Goal: Task Accomplishment & Management: Use online tool/utility

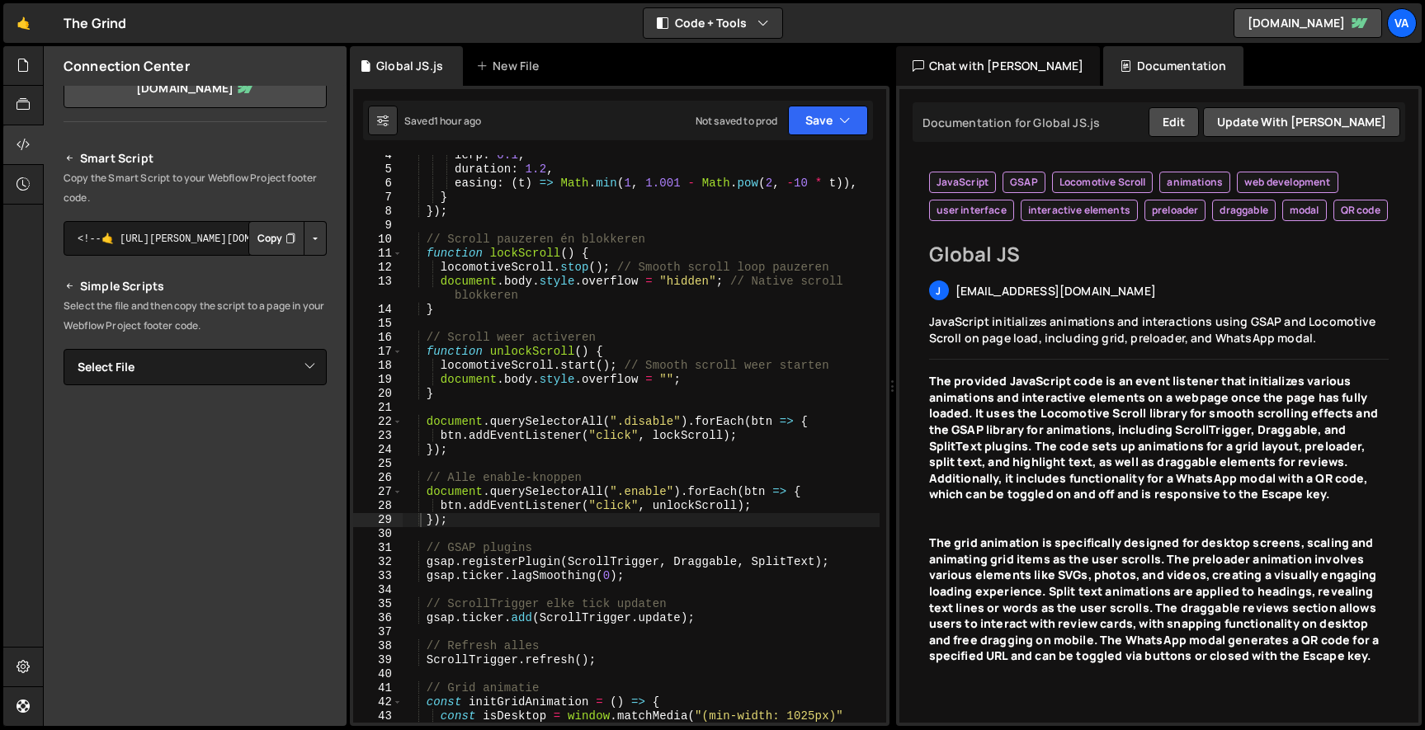
scroll to position [68, 0]
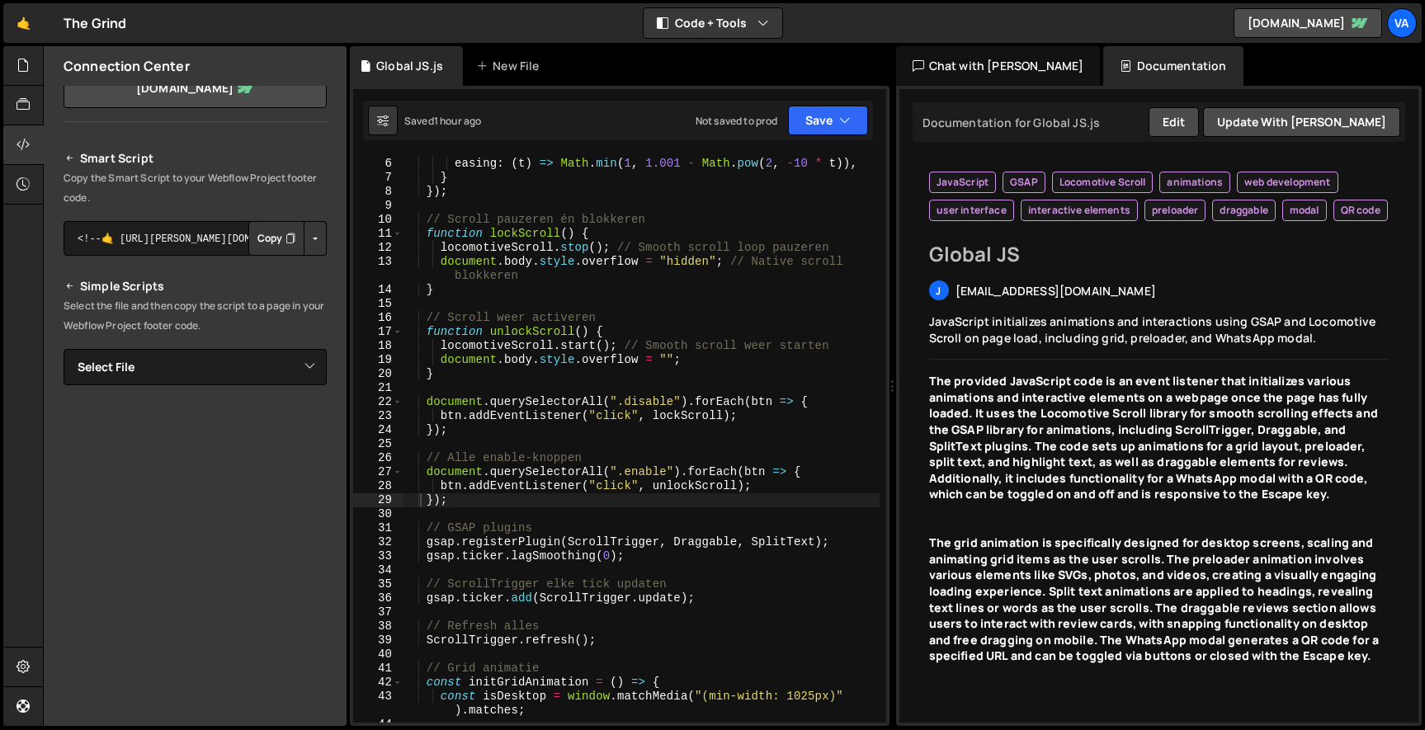
type textarea "});"
click at [474, 502] on div "duration : 1.2 , easing : ( t ) => Math . min ( 1 , 1.001 - Math . pow ( 2 , - …" at bounding box center [641, 441] width 478 height 596
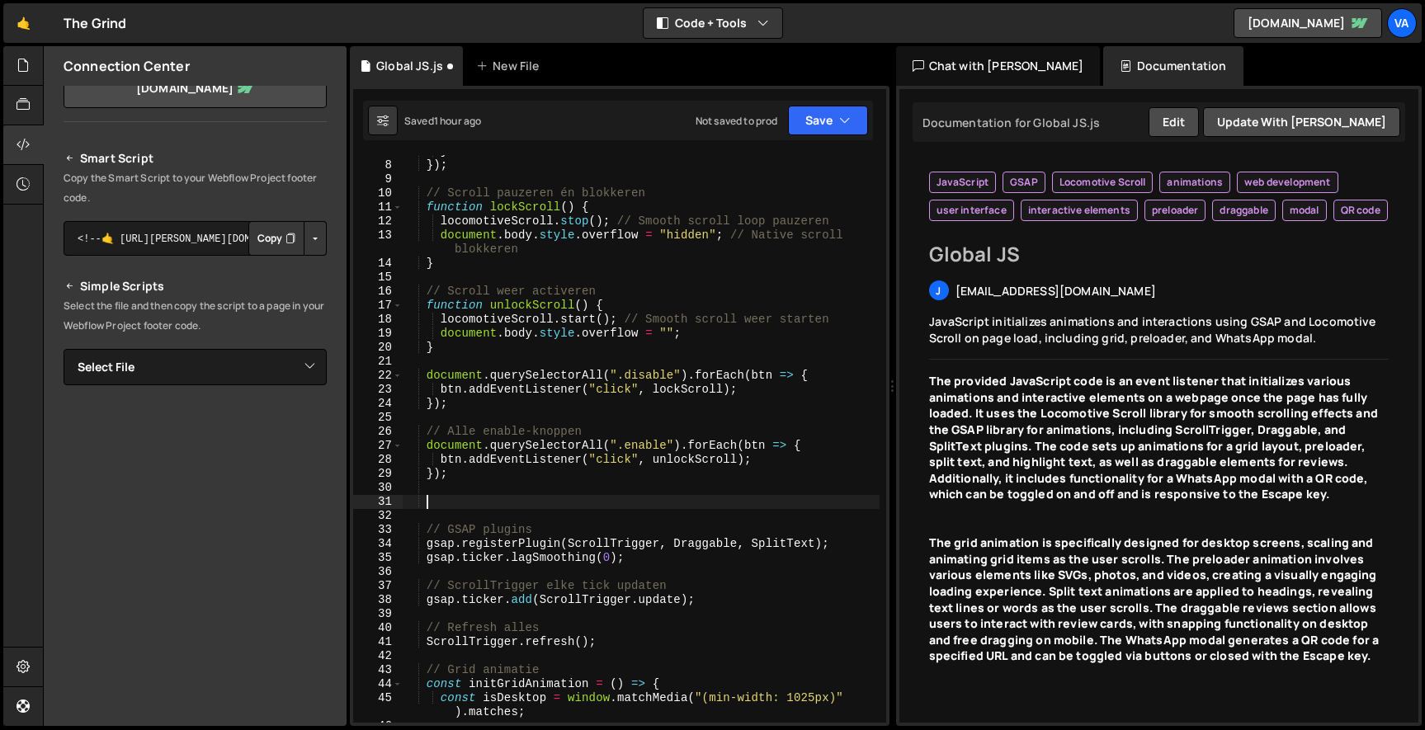
scroll to position [94, 0]
paste textarea "lockScroll();"
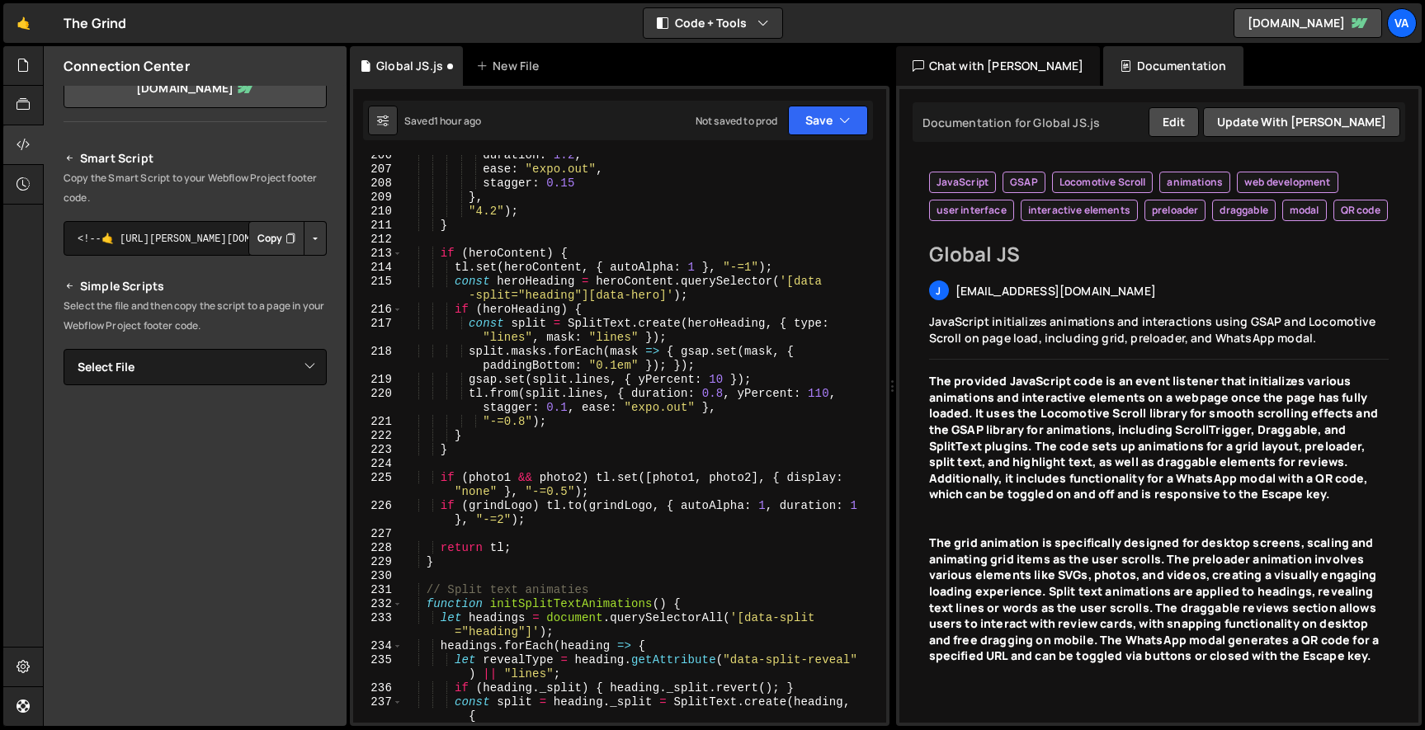
scroll to position [3176, 0]
click at [523, 549] on div "duration : 1.2 , ease : "expo.out" , stagger : 0.15 } , "4.2" ) ; } if ( heroCo…" at bounding box center [641, 446] width 478 height 596
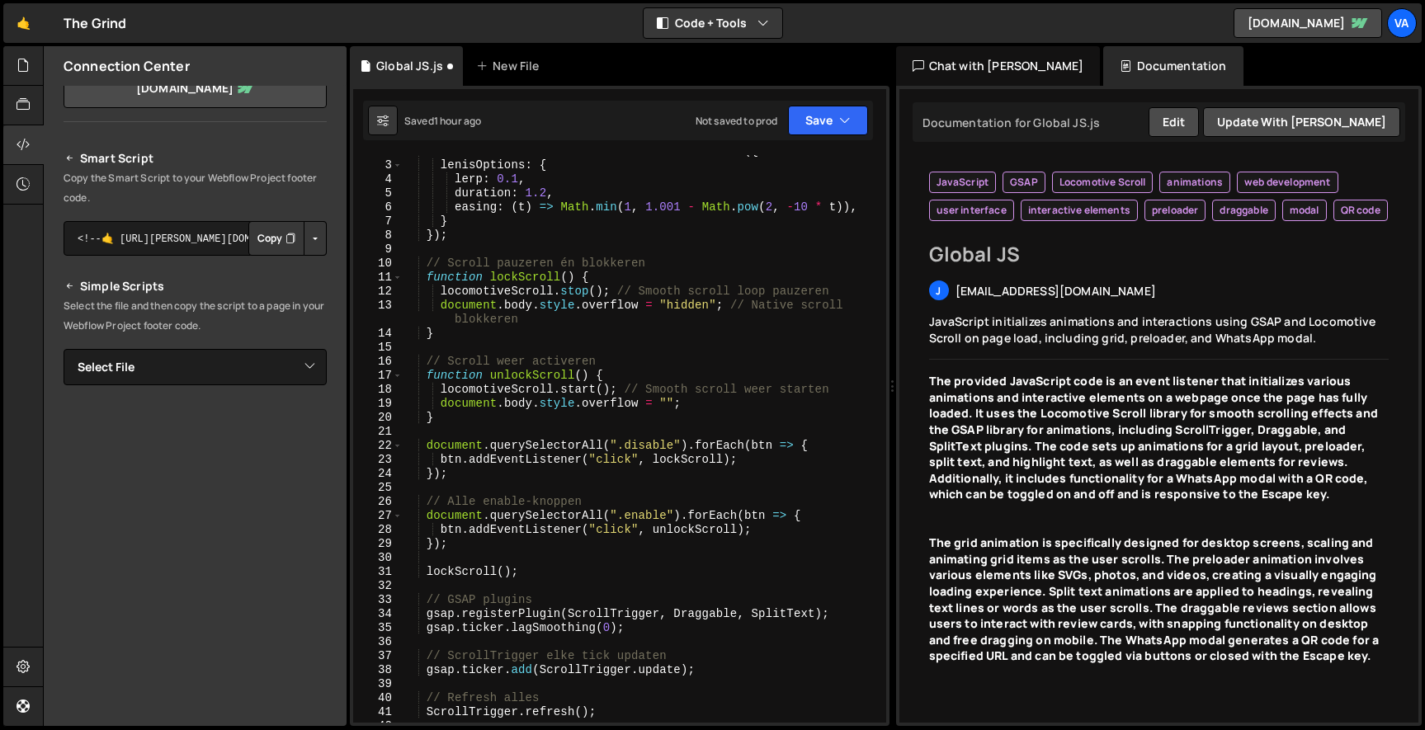
scroll to position [25, 0]
drag, startPoint x: 532, startPoint y: 572, endPoint x: 429, endPoint y: 572, distance: 103.1
click at [429, 572] on div "const locomotiveScroll = new LocomotiveScroll ({ lenisOptions : { lerp : 0.1 , …" at bounding box center [641, 442] width 478 height 596
click at [484, 596] on div "const locomotiveScroll = new LocomotiveScroll ({ lenisOptions : { lerp : 0.1 , …" at bounding box center [641, 442] width 478 height 596
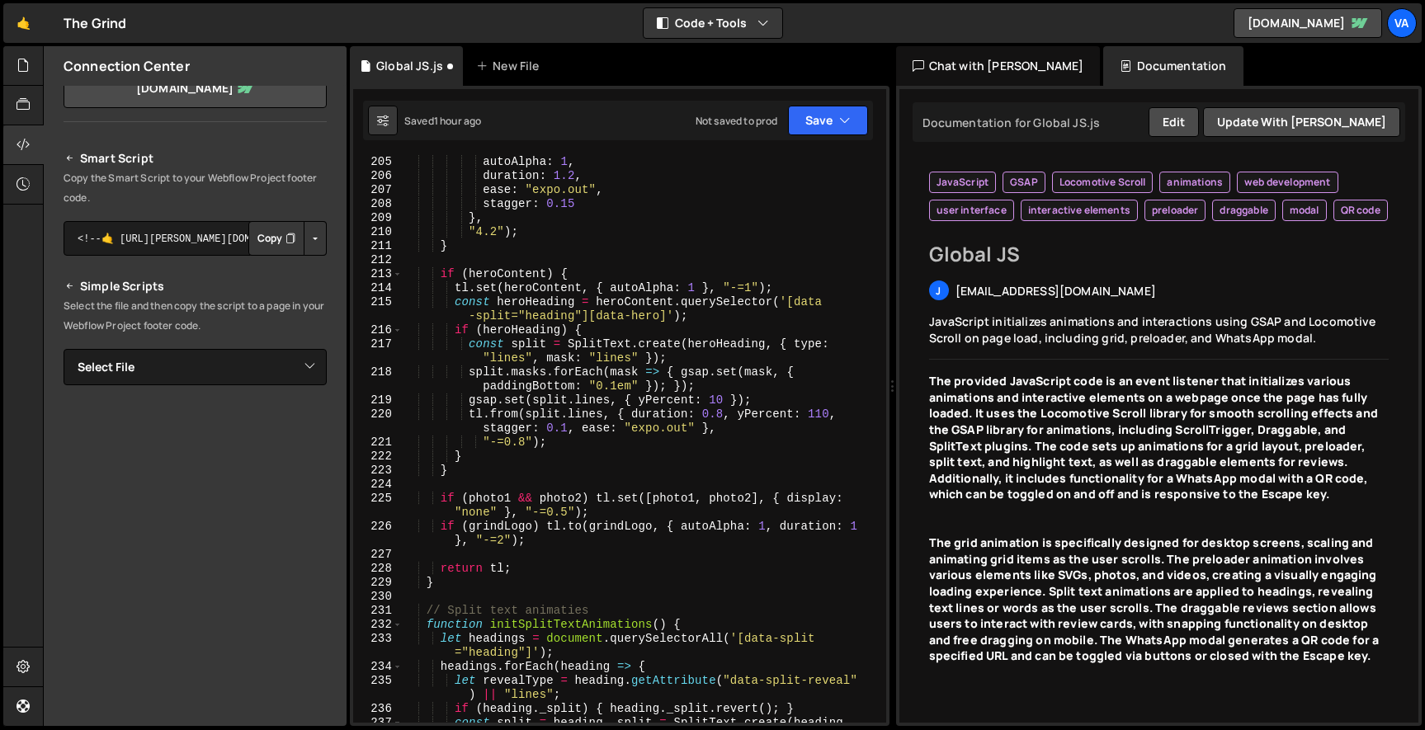
scroll to position [3184, 0]
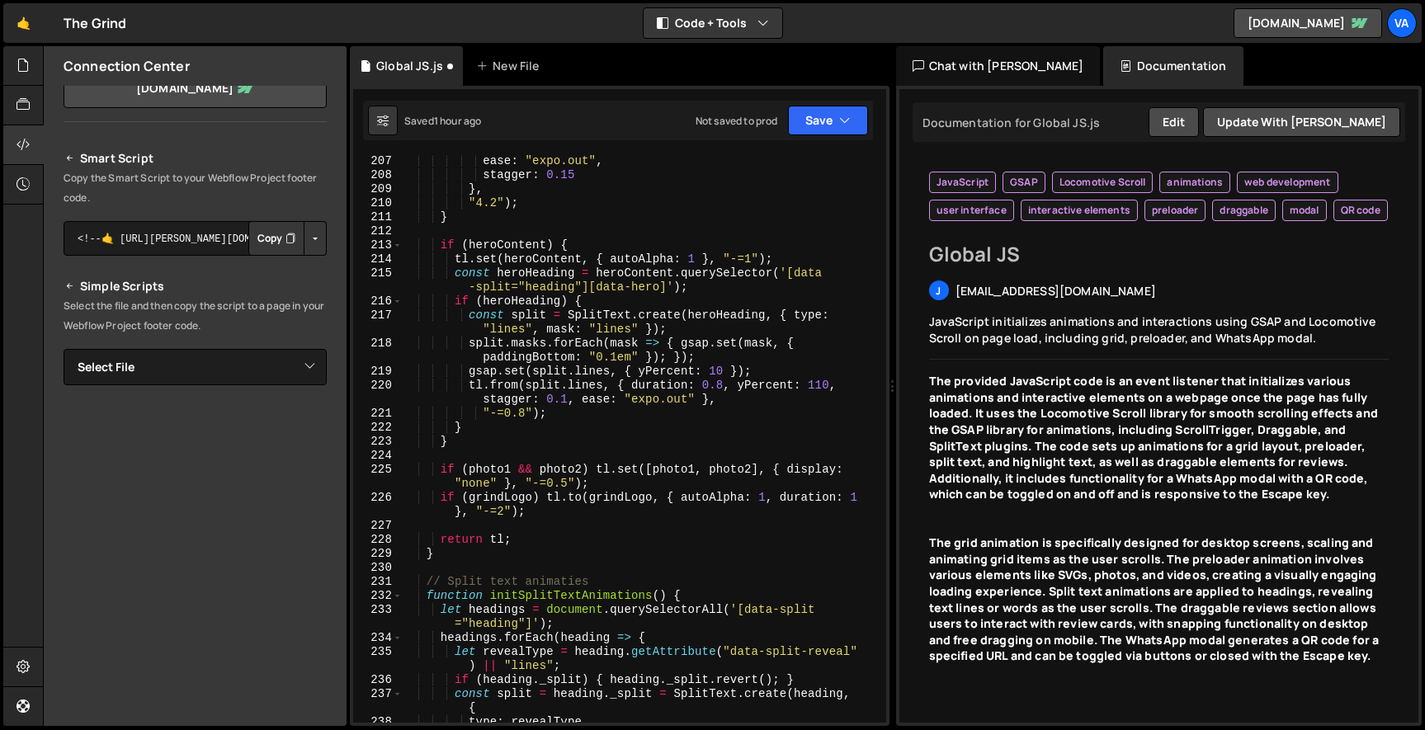
click at [531, 538] on div "ease : "expo.out" , stagger : 0.15 } , "4.2" ) ; } if ( heroContent ) { tl . se…" at bounding box center [641, 452] width 478 height 596
type textarea "return tl;"
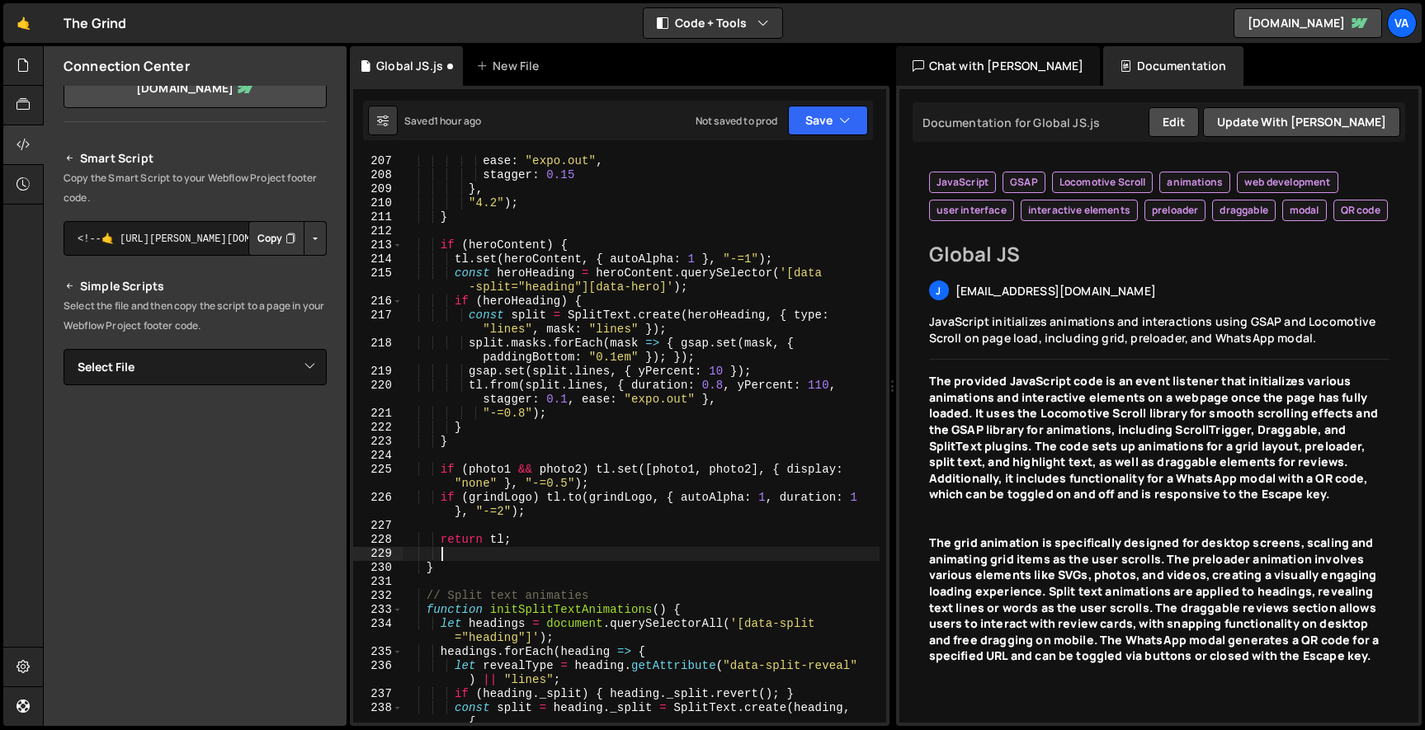
scroll to position [0, 2]
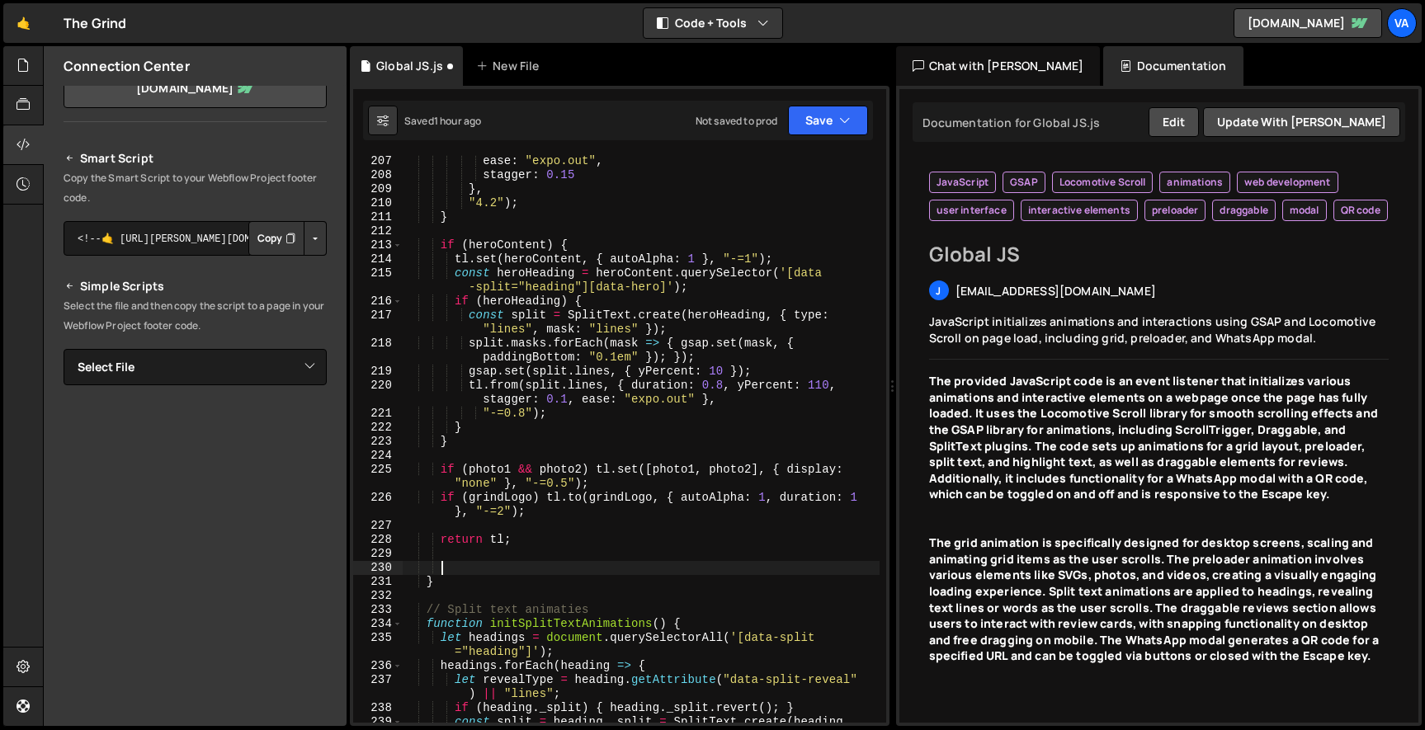
paste textarea "lockScroll();"
click at [443, 564] on div "ease : "expo.out" , stagger : 0.15 } , "4.2" ) ; } if ( heroContent ) { tl . se…" at bounding box center [641, 459] width 478 height 610
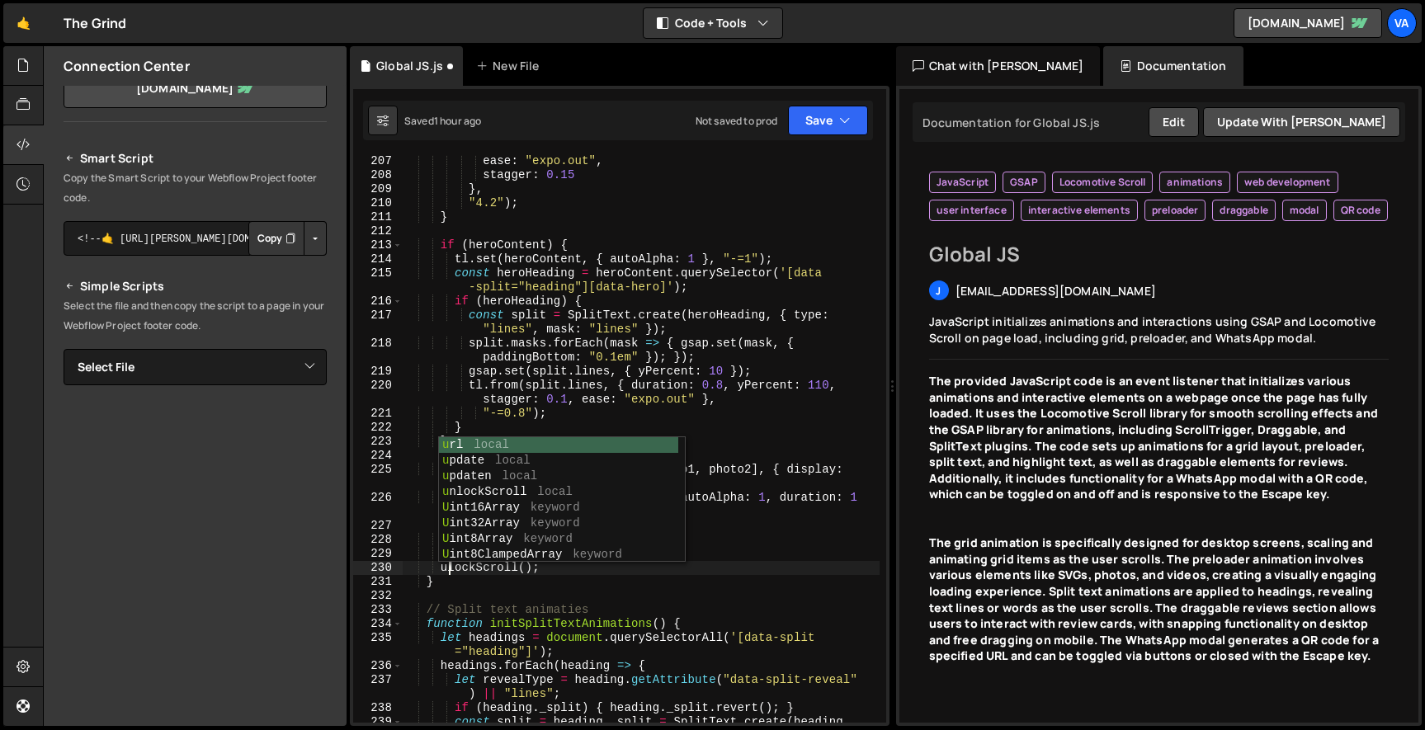
type textarea "unlockScroll();"
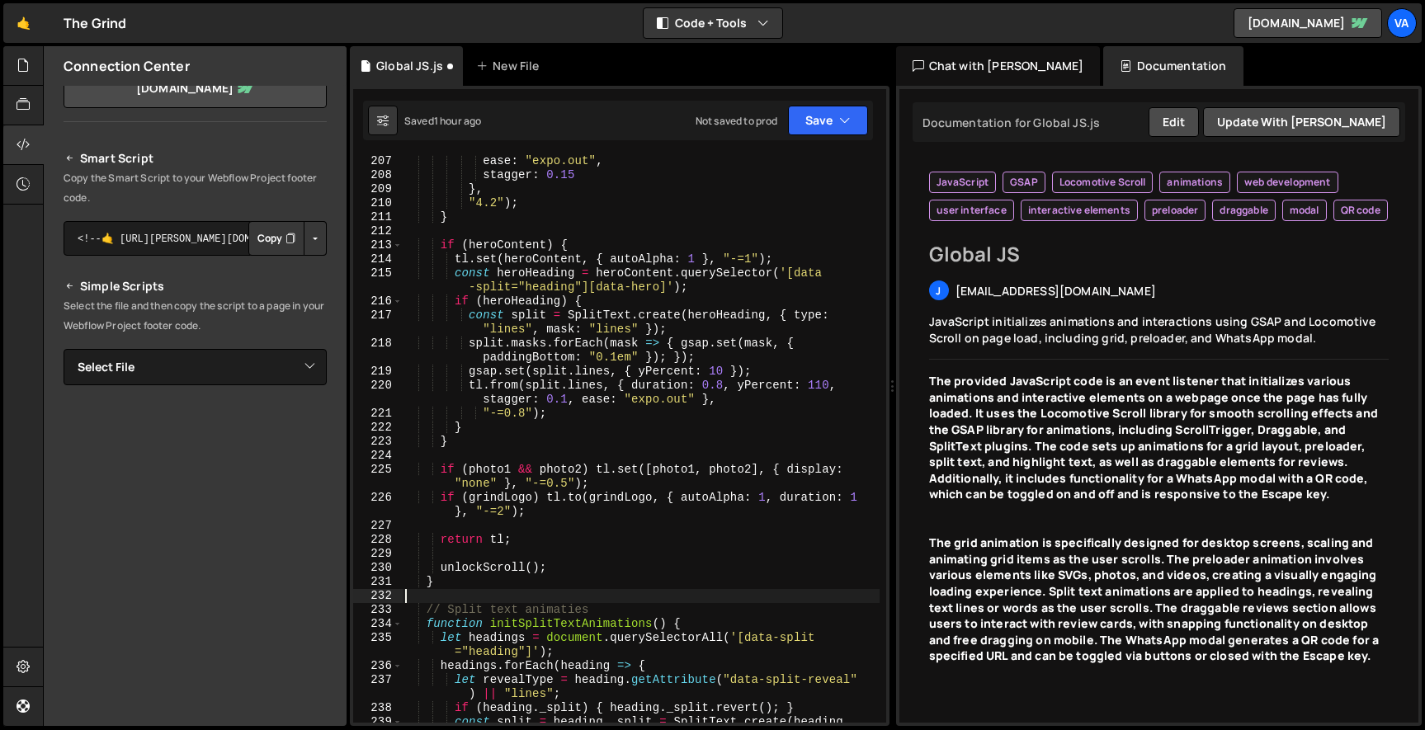
click at [502, 601] on div "ease : "expo.out" , stagger : 0.15 } , "4.2" ) ; } if ( heroContent ) { tl . se…" at bounding box center [641, 459] width 478 height 610
click at [830, 120] on button "Save" at bounding box center [828, 121] width 80 height 30
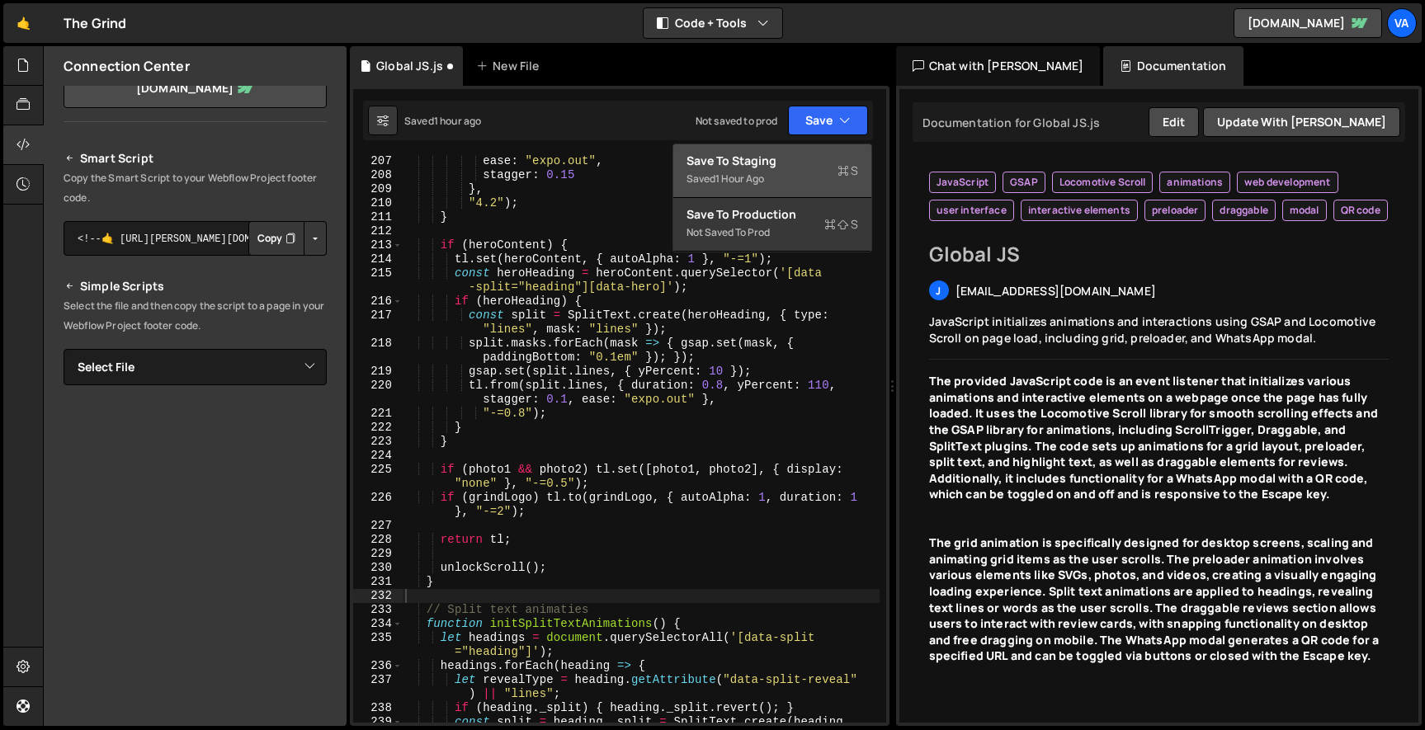
click at [827, 163] on div "Save to Staging S" at bounding box center [772, 161] width 172 height 16
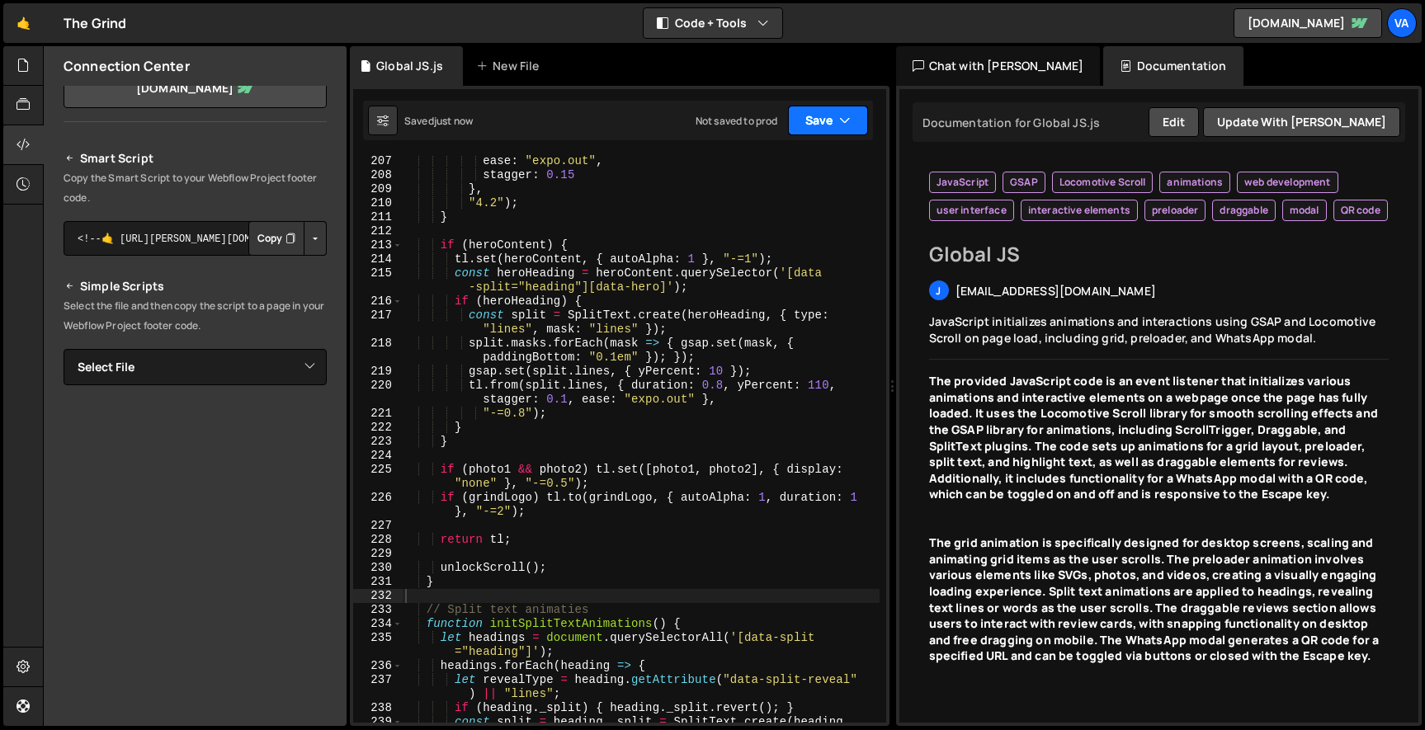
click at [846, 121] on icon "button" at bounding box center [845, 120] width 12 height 16
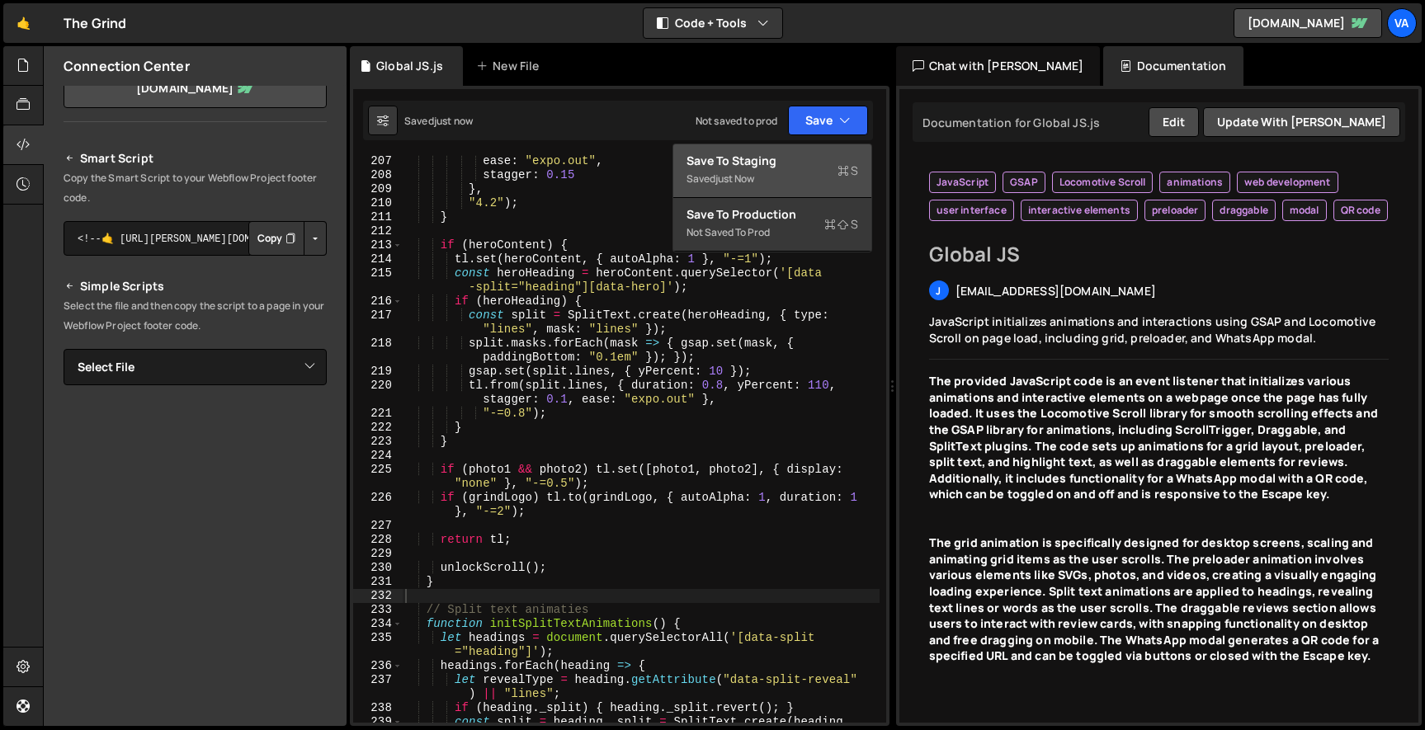
click at [810, 153] on div "Save to Staging S" at bounding box center [772, 161] width 172 height 16
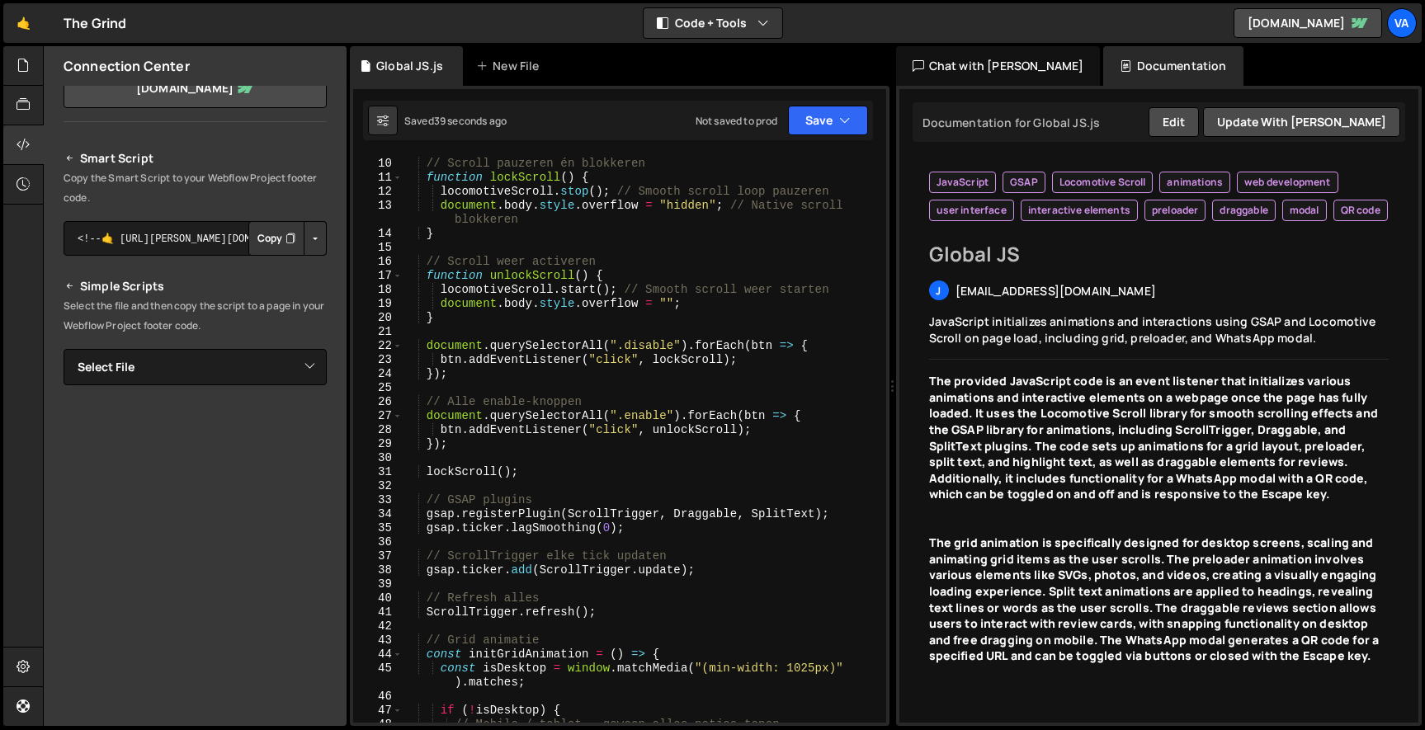
scroll to position [124, 0]
type textarea "lockScroll();"
drag, startPoint x: 535, startPoint y: 475, endPoint x: 428, endPoint y: 473, distance: 107.3
click at [428, 473] on div "// Scroll pauzeren én blokkeren function lockScroll ( ) { locomotiveScroll . st…" at bounding box center [641, 441] width 478 height 596
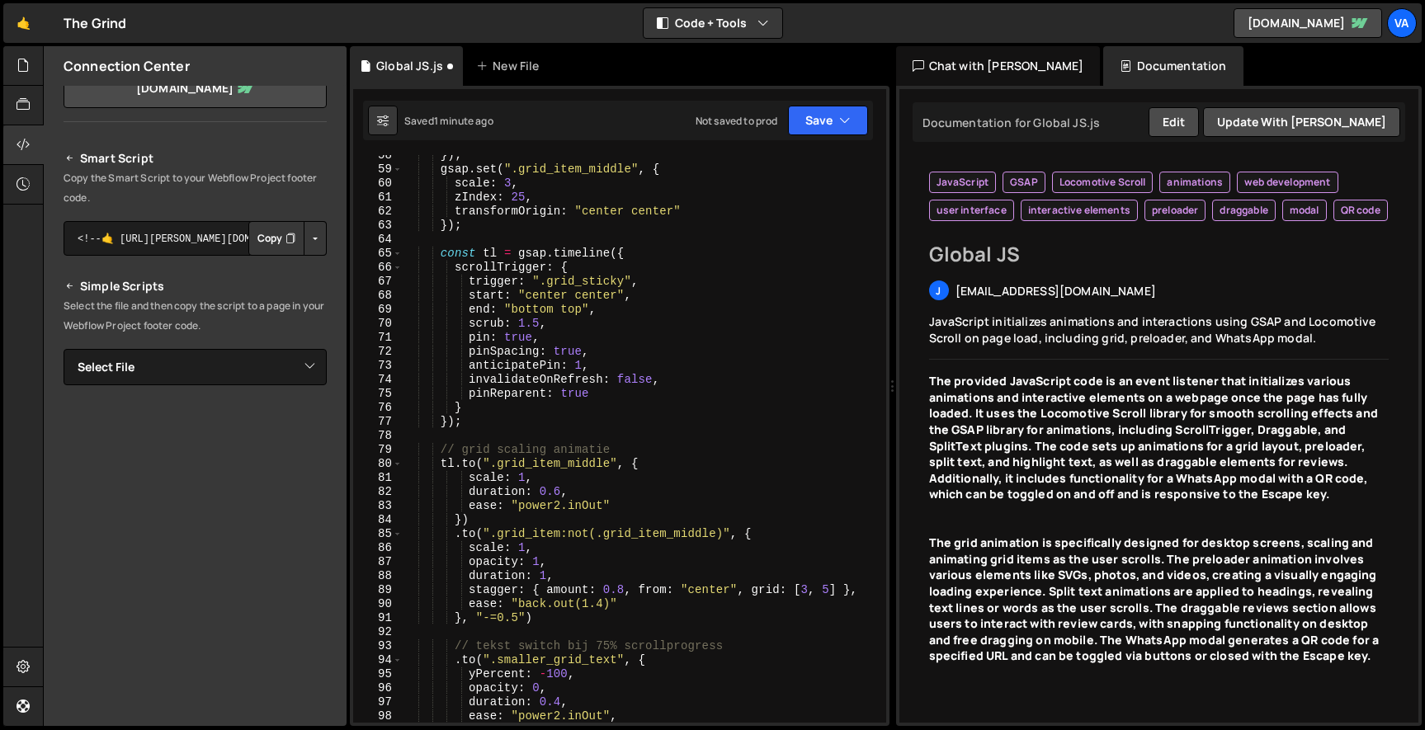
scroll to position [865, 0]
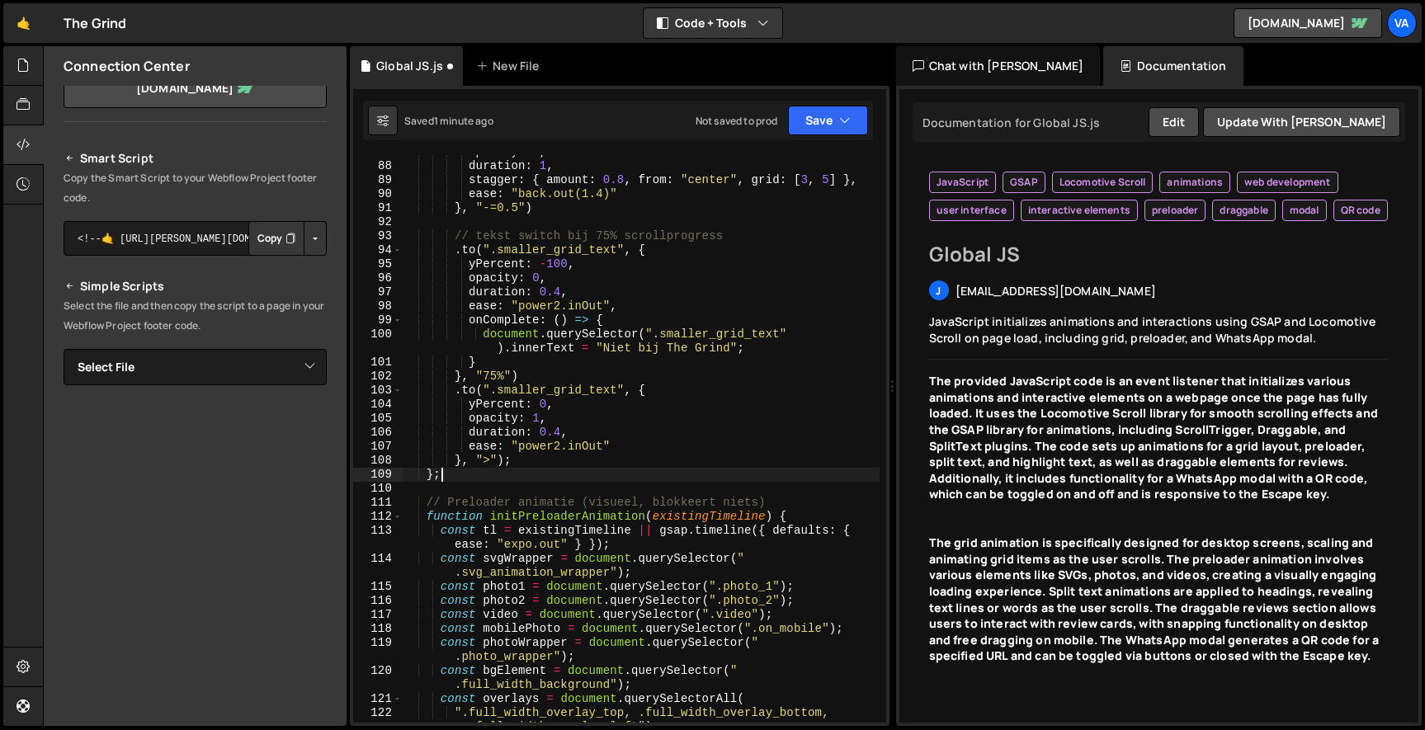
click at [559, 479] on div "opacity : 1 , duration : 1 , stagger : { amount : 0.8 , from : "center" , grid …" at bounding box center [641, 450] width 478 height 610
type textarea "};"
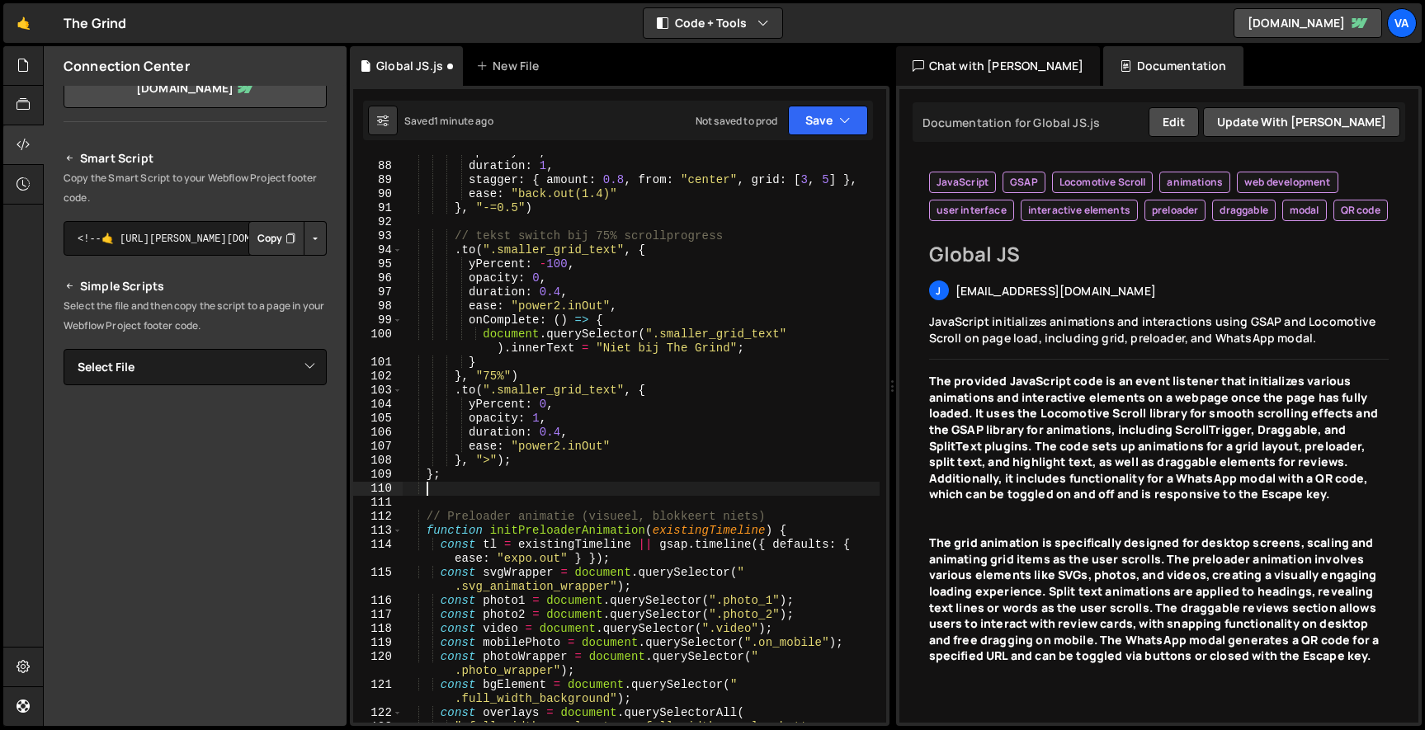
paste textarea "lockScroll();"
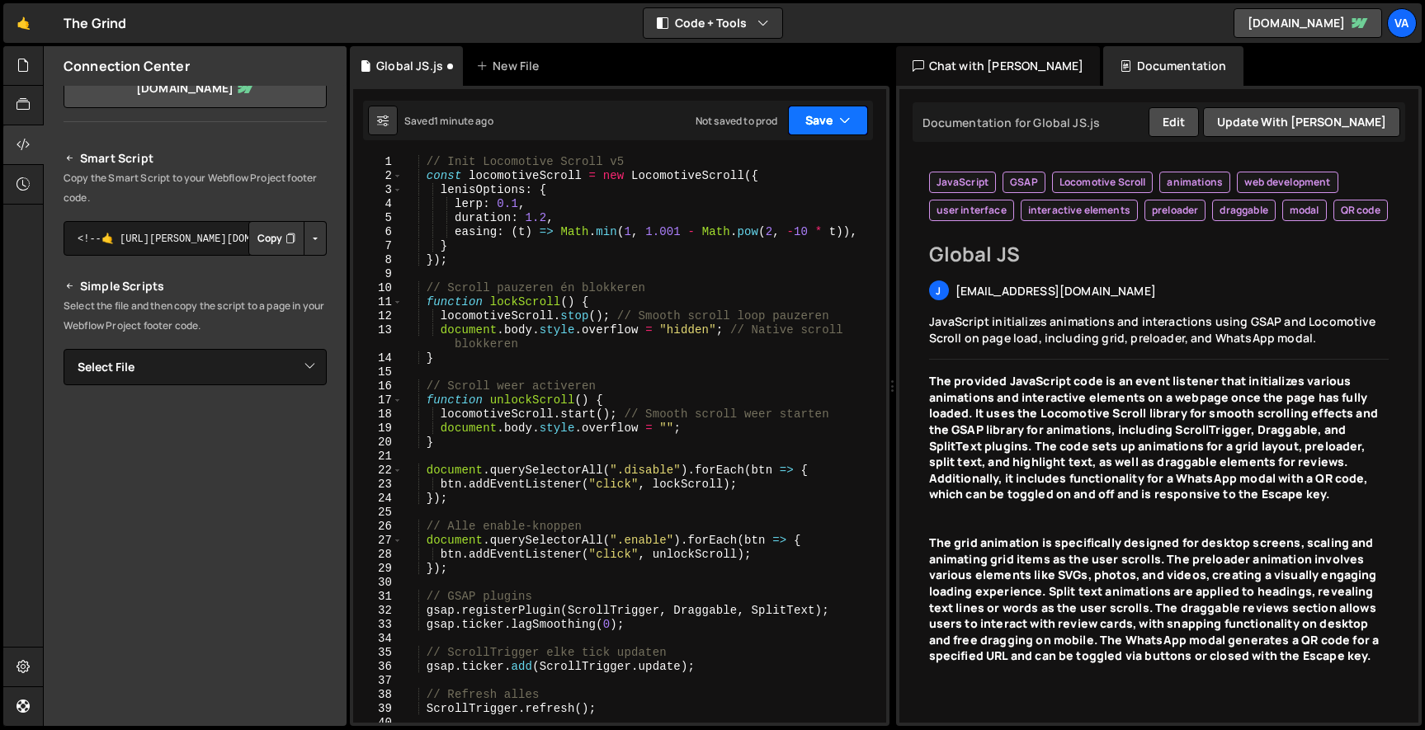
click at [821, 115] on button "Save" at bounding box center [828, 121] width 80 height 30
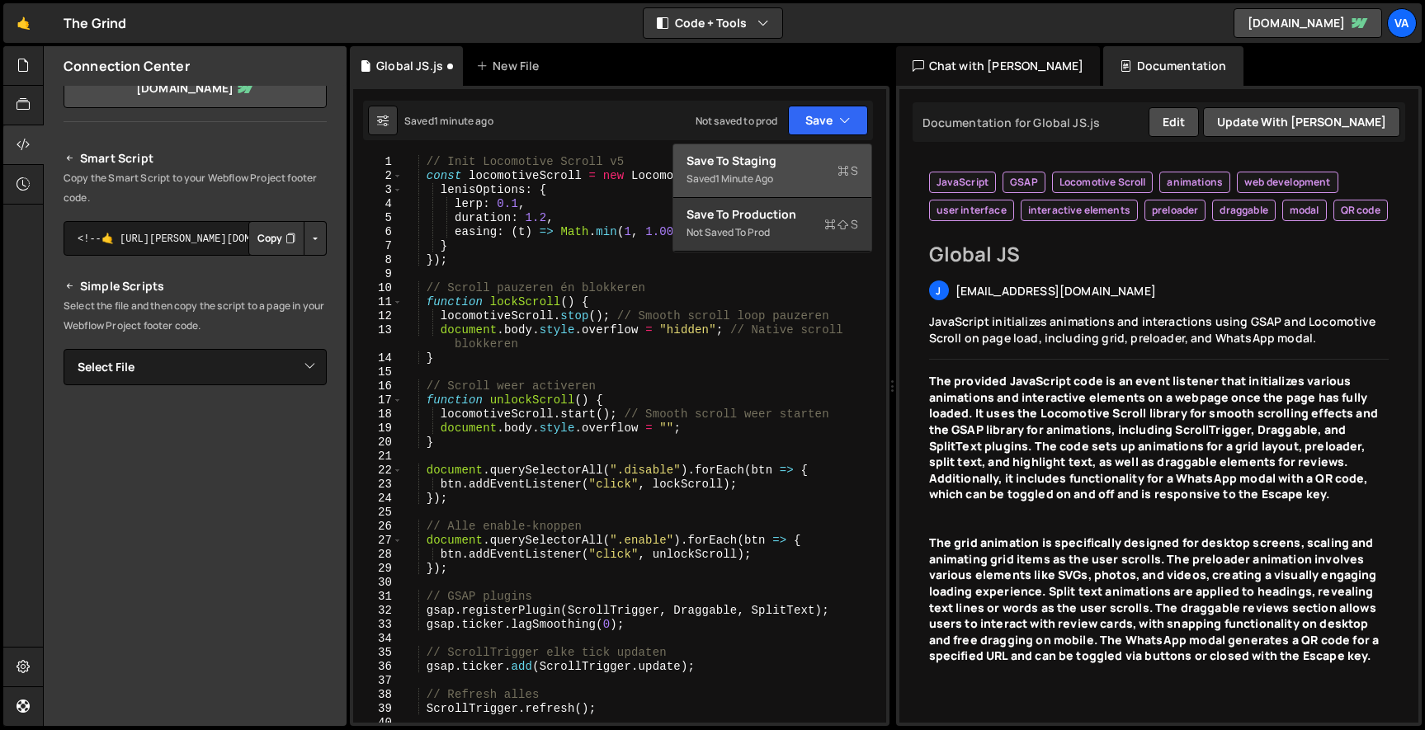
click at [787, 166] on div "Save to Staging S" at bounding box center [772, 161] width 172 height 16
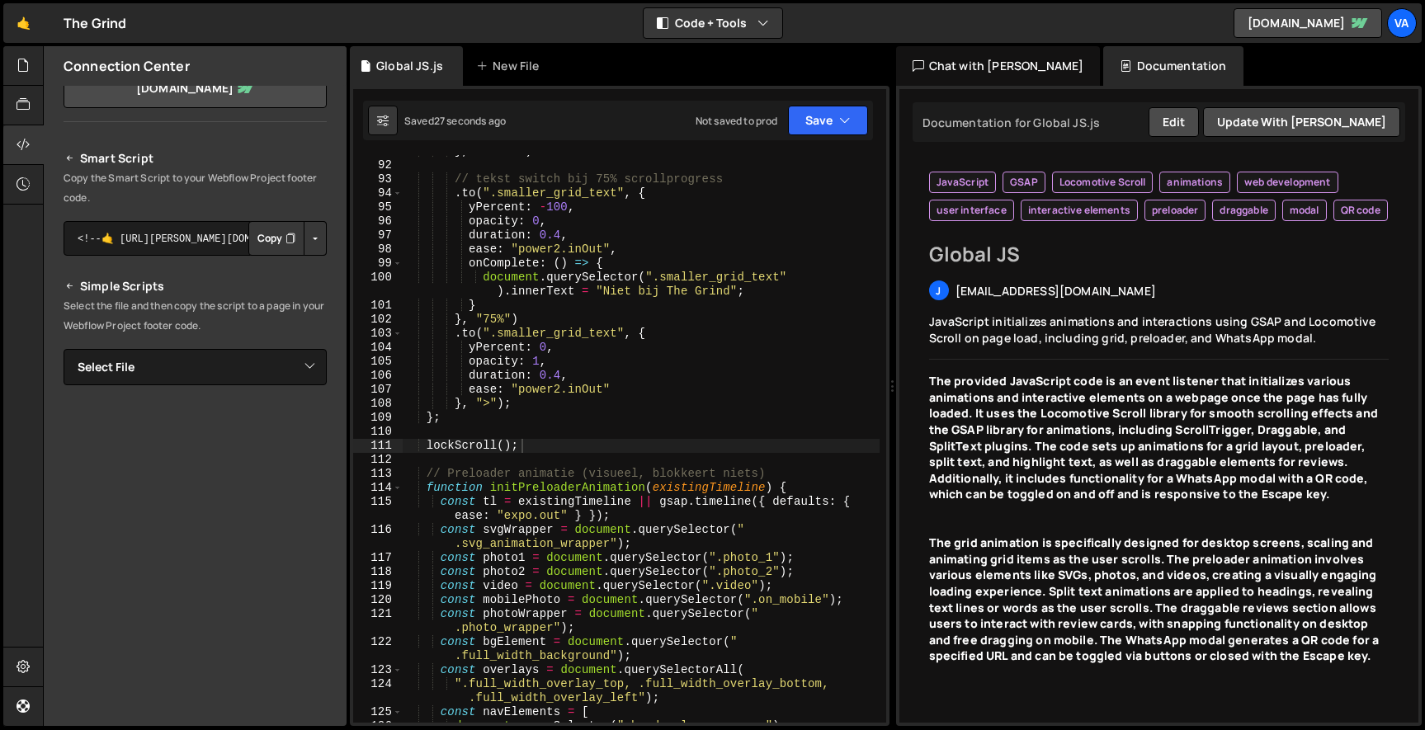
click at [549, 289] on div "} , "-=0.5" ) // tekst switch bij 75% scrollprogress . to ( ".smaller_grid_text…" at bounding box center [641, 442] width 478 height 596
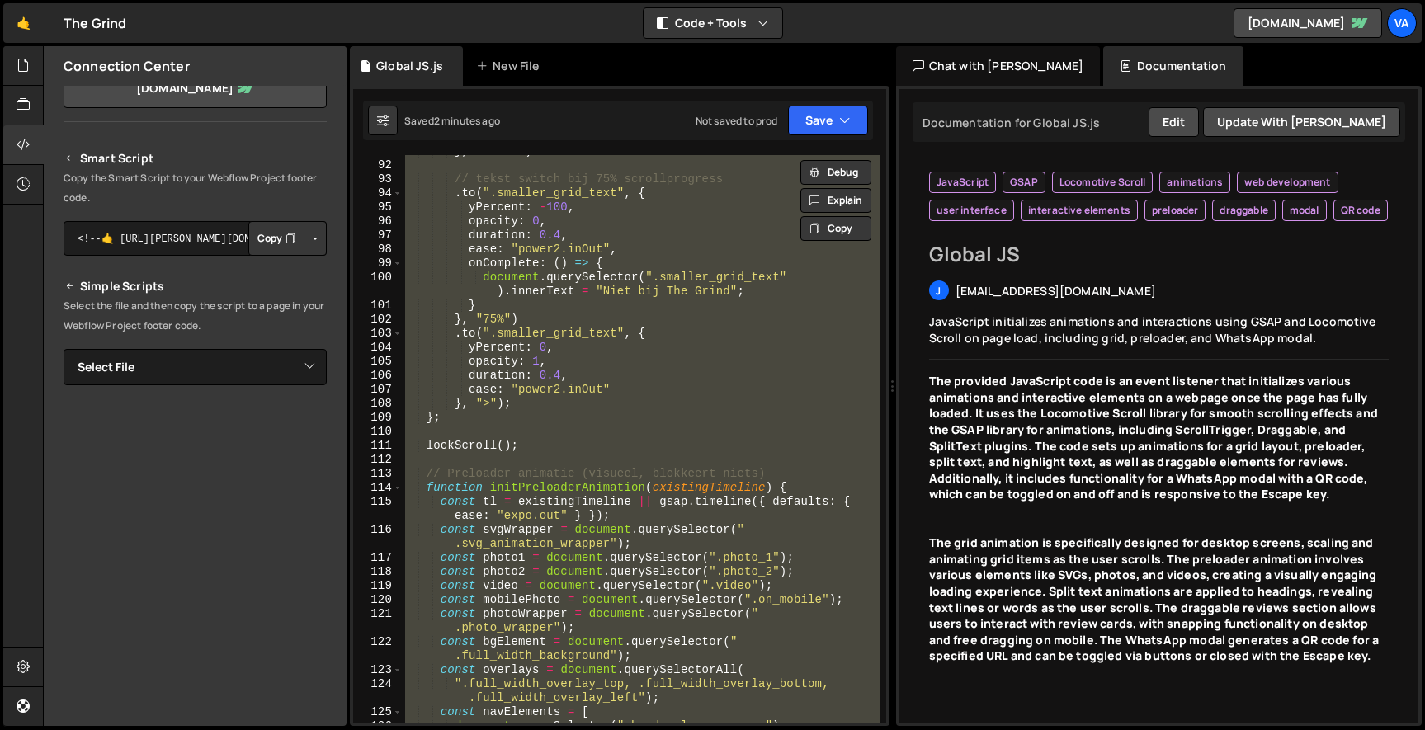
click at [553, 382] on div "} , "-=0.5" ) // tekst switch bij 75% scrollprogress . to ( ".smaller_grid_text…" at bounding box center [640, 439] width 477 height 568
type textarea "duration: 0.4,"
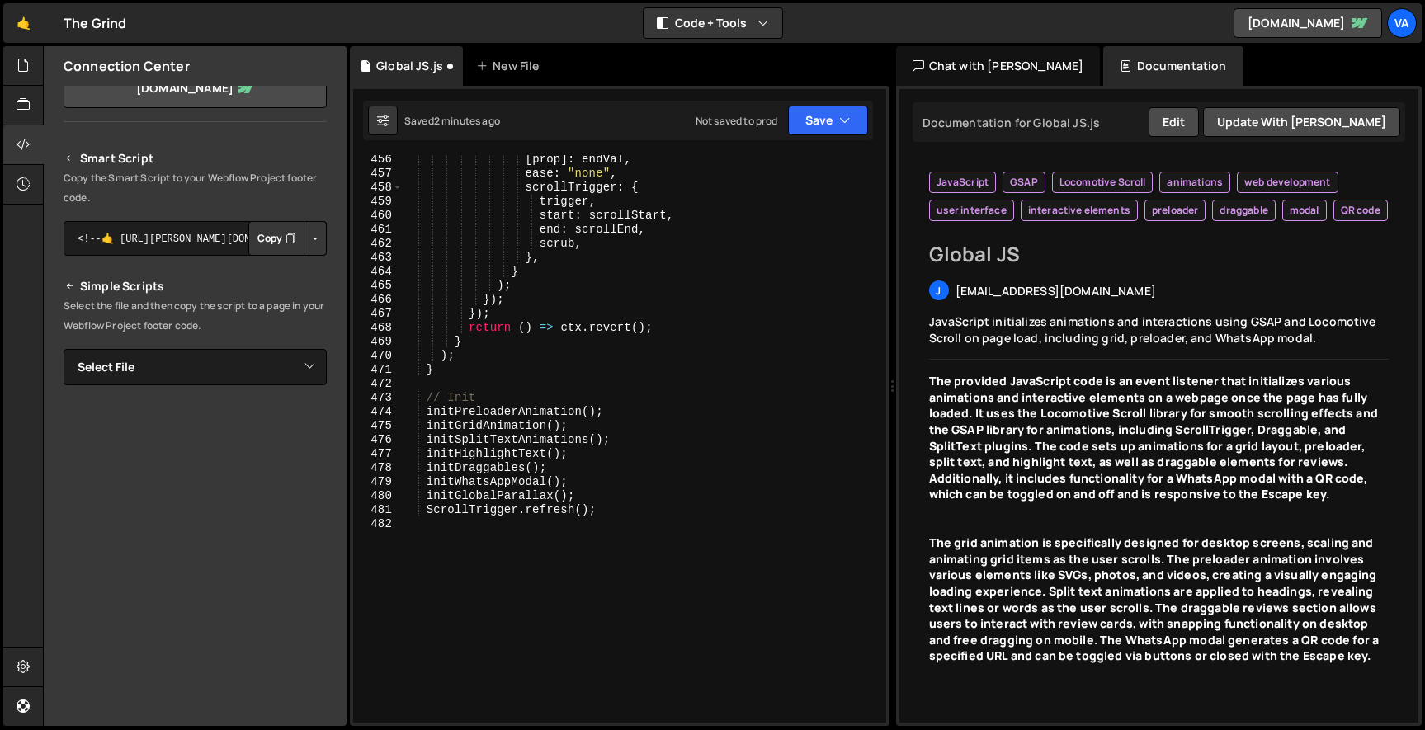
scroll to position [7435, 0]
click at [499, 374] on div "[ prop ] : endVal , ease : "none" , scrollTrigger : { trigger , start : scrollS…" at bounding box center [641, 451] width 478 height 596
type textarea "}"
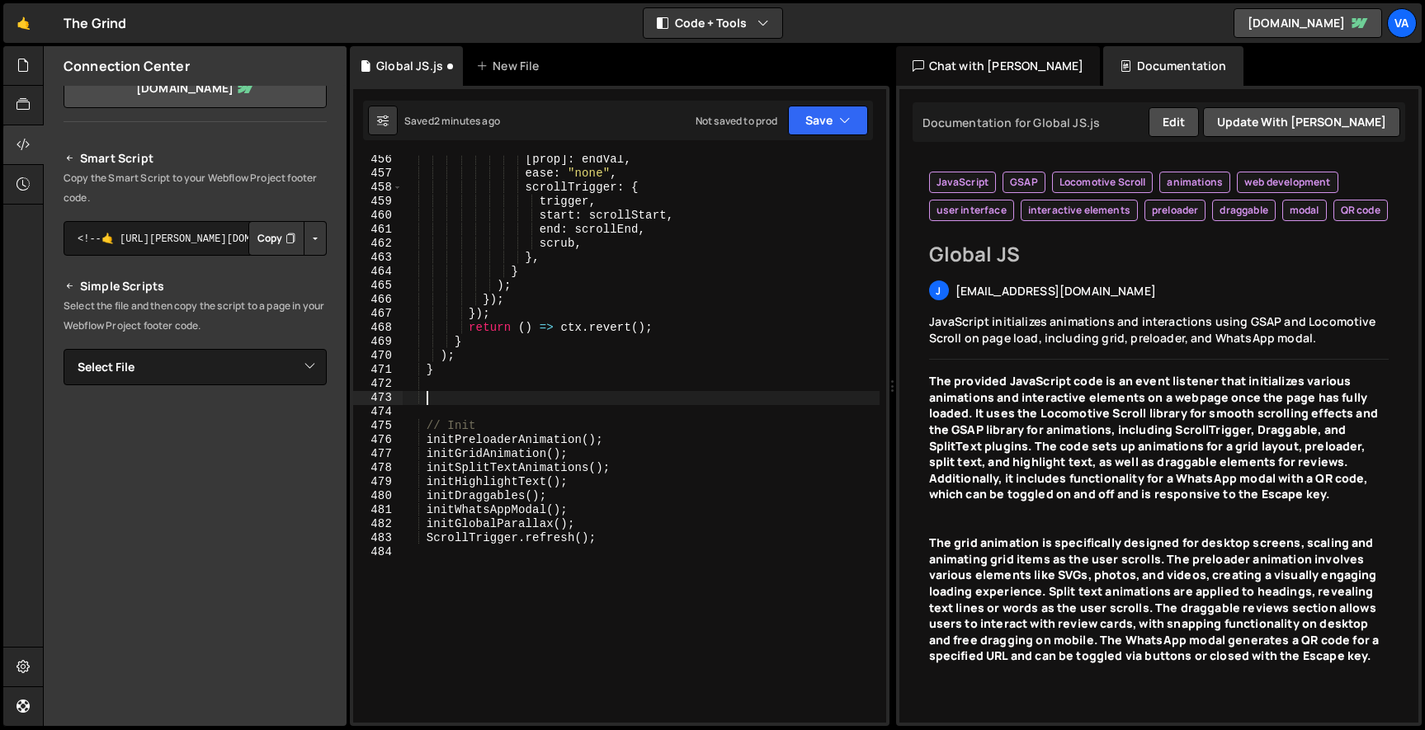
paste textarea
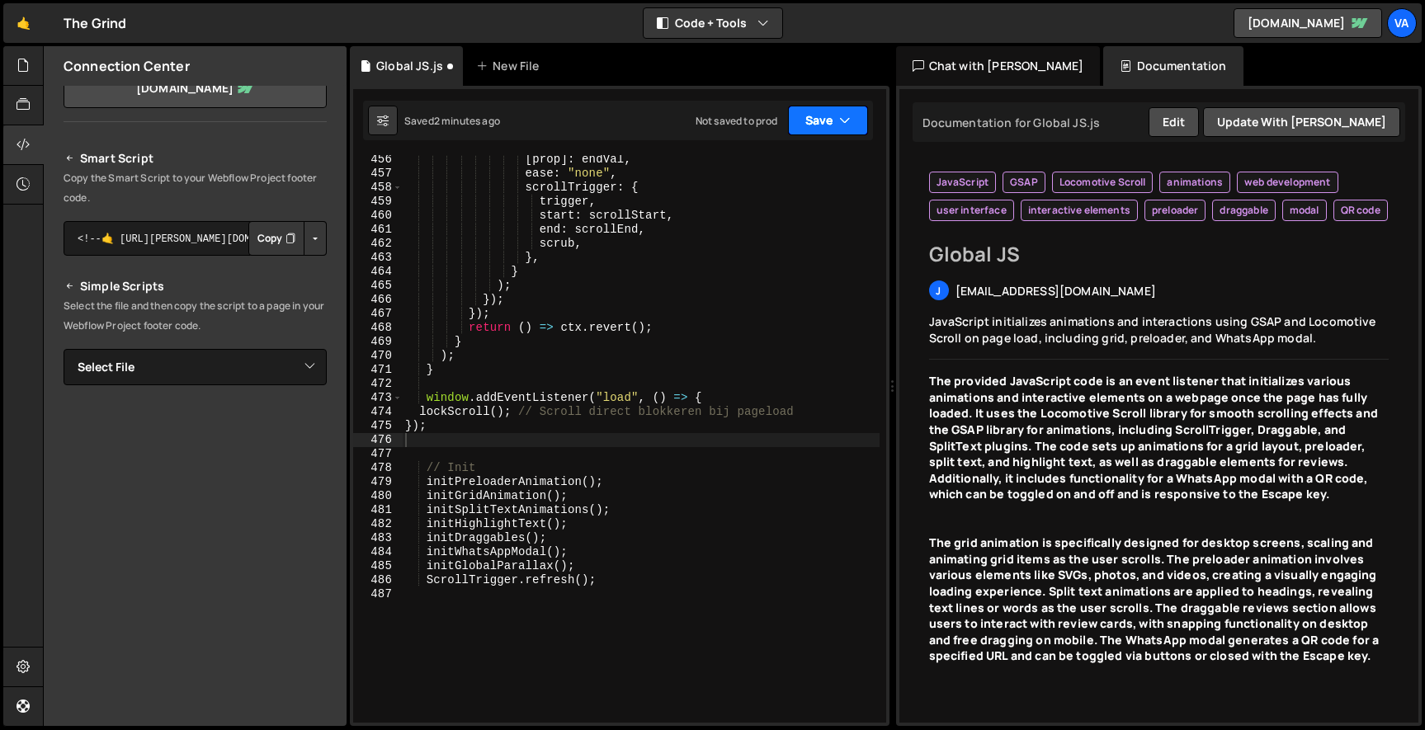
click at [808, 130] on button "Save" at bounding box center [828, 121] width 80 height 30
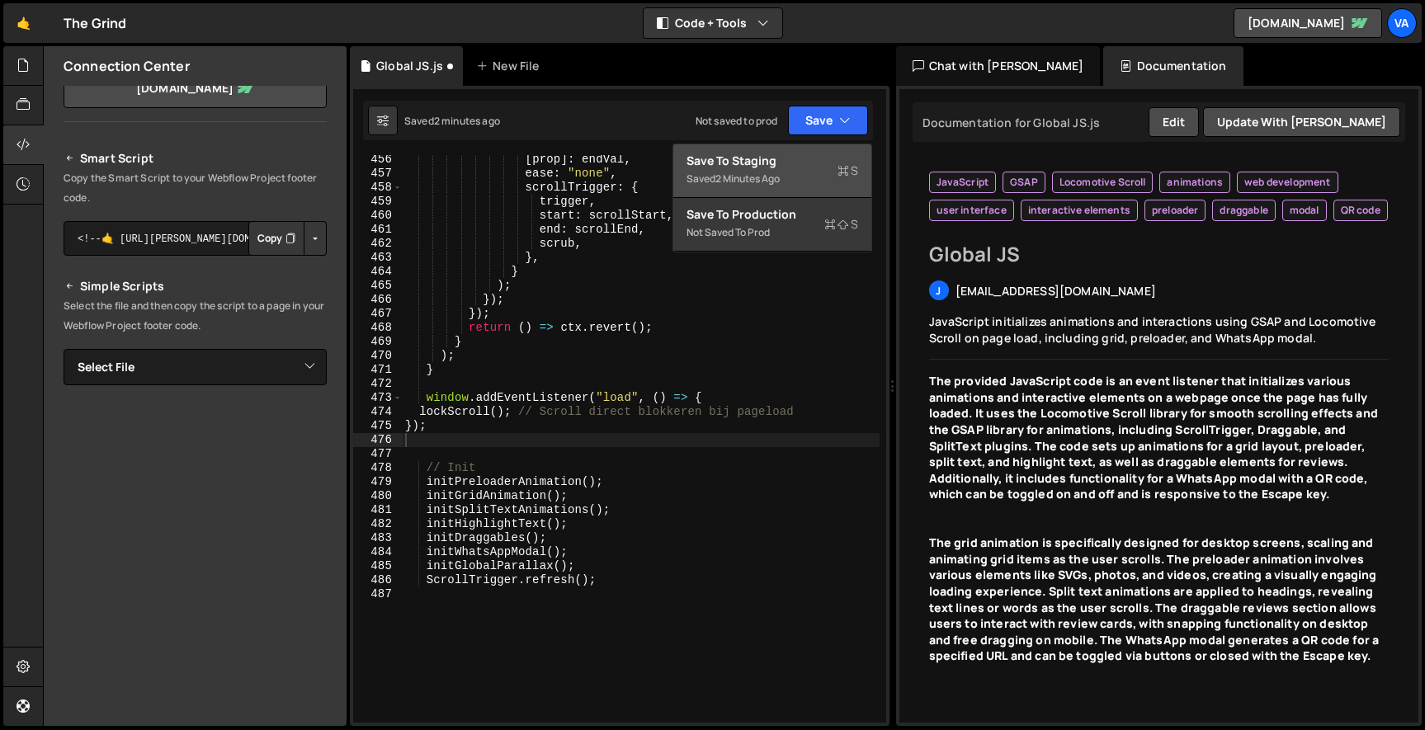
click at [784, 154] on div "Save to Staging S" at bounding box center [772, 161] width 172 height 16
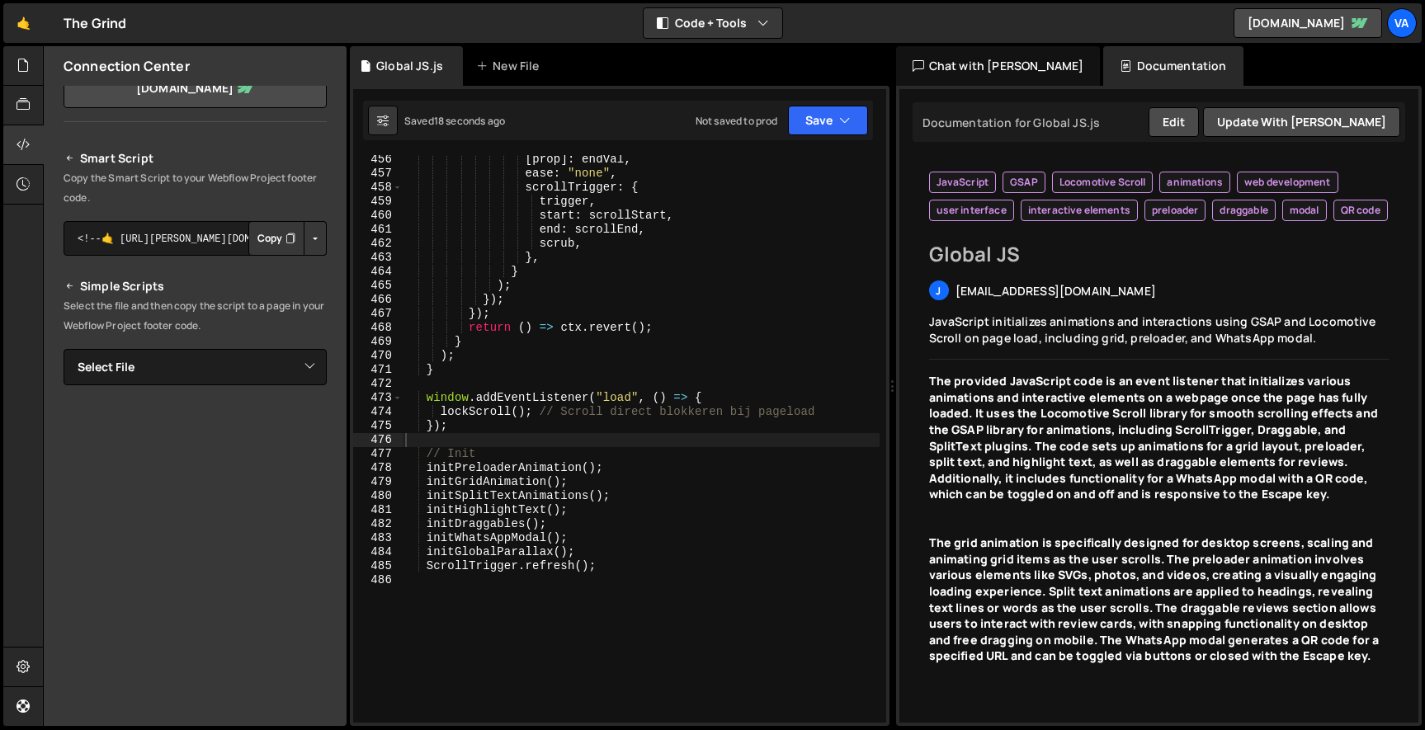
click at [478, 426] on div "[ prop ] : endVal , ease : "none" , scrollTrigger : { trigger , start : scrollS…" at bounding box center [641, 451] width 478 height 596
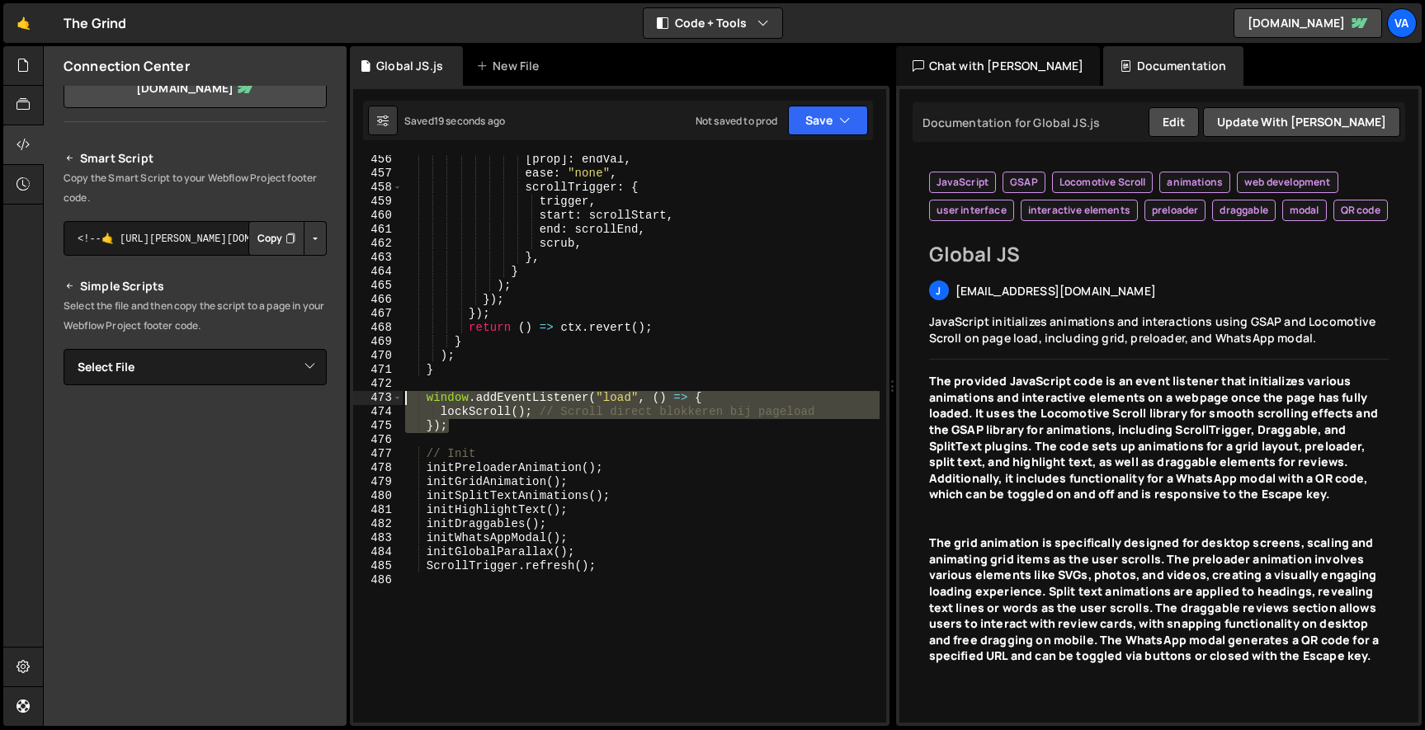
drag, startPoint x: 478, startPoint y: 426, endPoint x: 385, endPoint y: 400, distance: 96.1
click at [385, 400] on div "}); 456 457 458 459 460 461 462 463 464 465 466 467 468 469 470 471 472 473 474…" at bounding box center [619, 439] width 533 height 568
type textarea "window.addEventListener("load", () => { lockScroll(); // Scroll direct blokkere…"
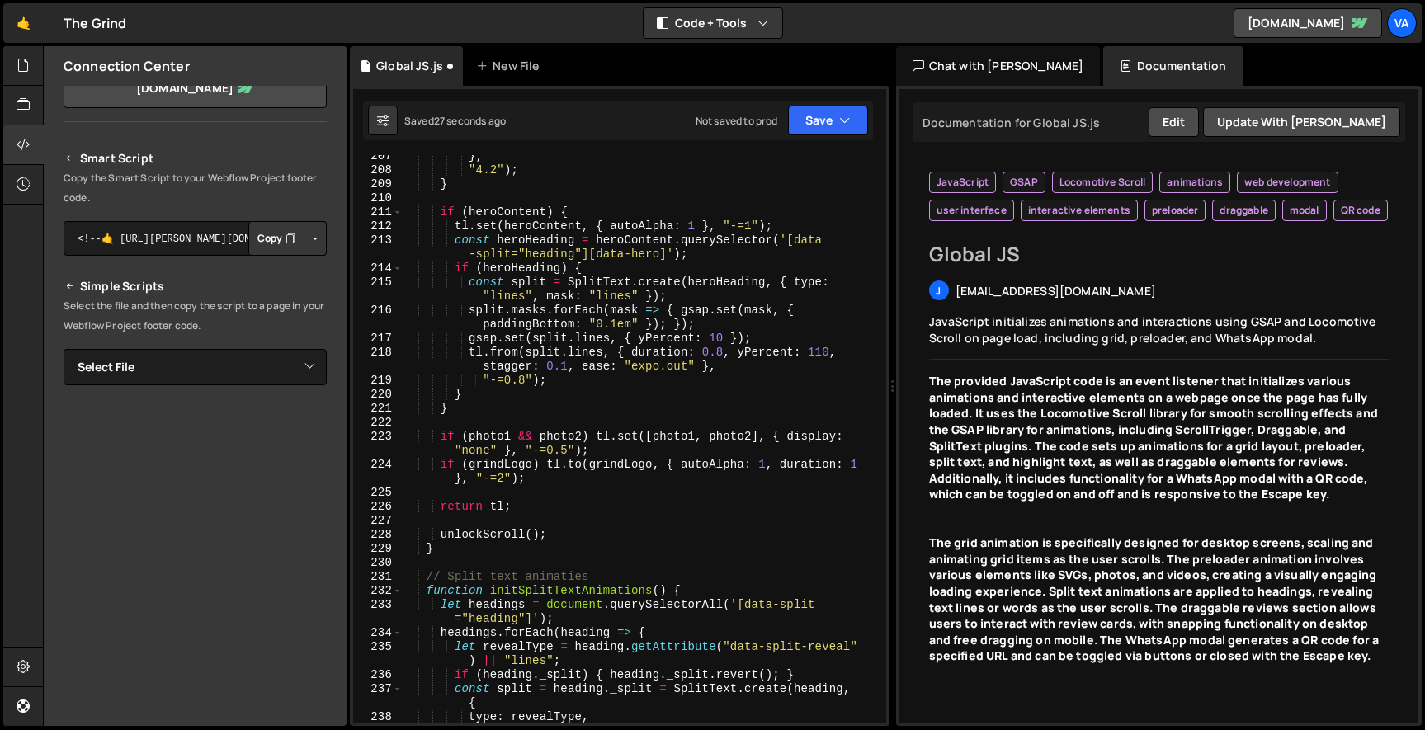
scroll to position [3211, 0]
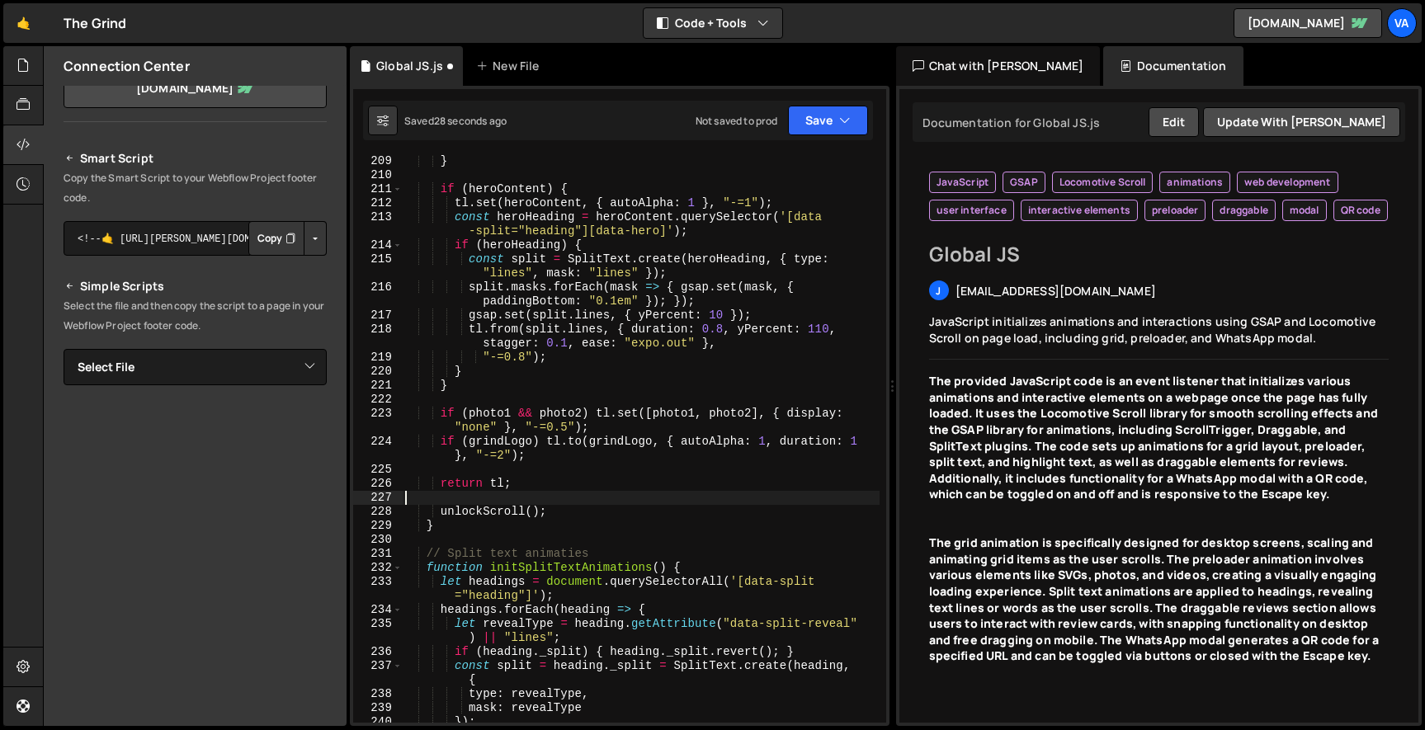
drag, startPoint x: 574, startPoint y: 503, endPoint x: 365, endPoint y: 503, distance: 208.7
click at [365, 503] on div "209 210 211 212 213 214 215 216 217 218 219 220 221 222 223 224 225 226 227 228…" at bounding box center [619, 439] width 533 height 568
drag, startPoint x: 413, startPoint y: 500, endPoint x: 593, endPoint y: 515, distance: 180.4
click at [593, 515] on div "} if ( heroContent ) { tl . set ( heroContent , { autoAlpha : 1 } , "-=1" ) ; c…" at bounding box center [641, 459] width 478 height 610
type textarea "unlockScroll();"
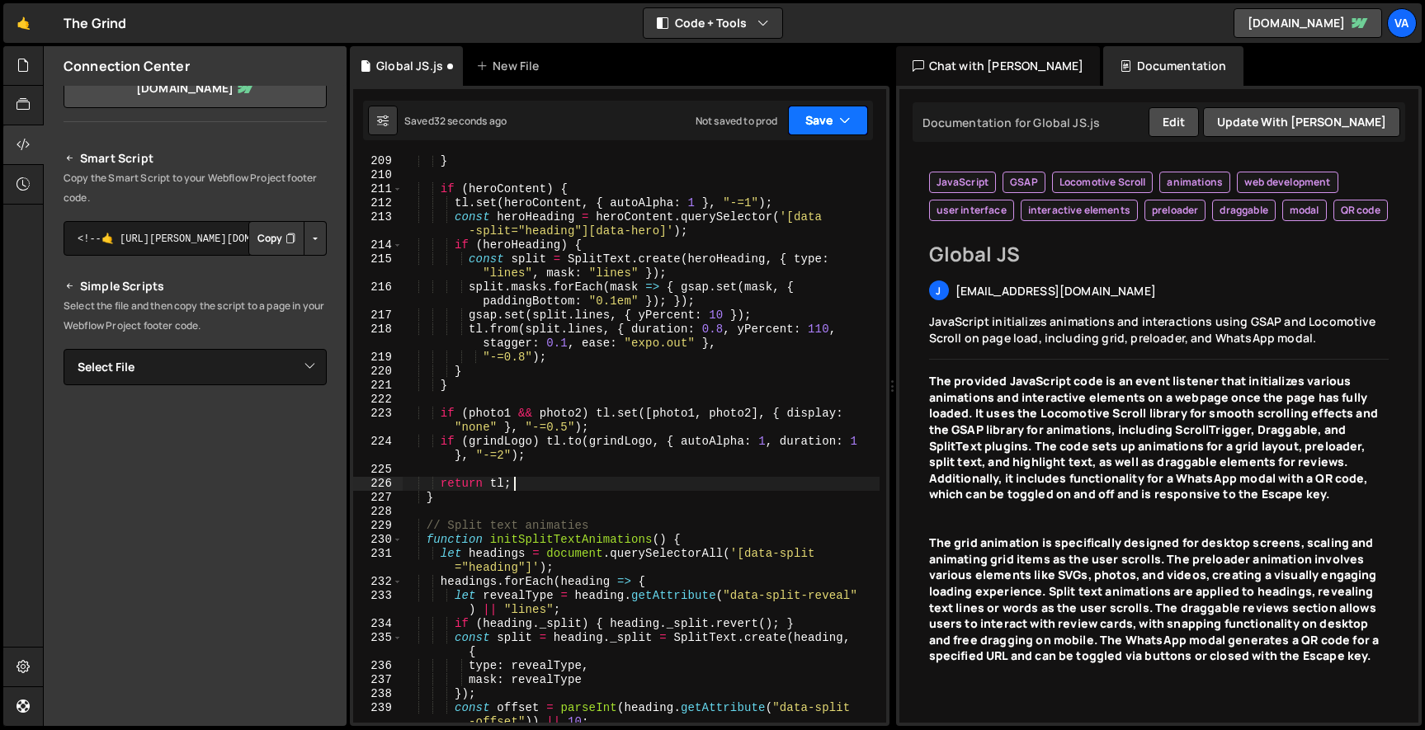
click at [836, 128] on button "Save" at bounding box center [828, 121] width 80 height 30
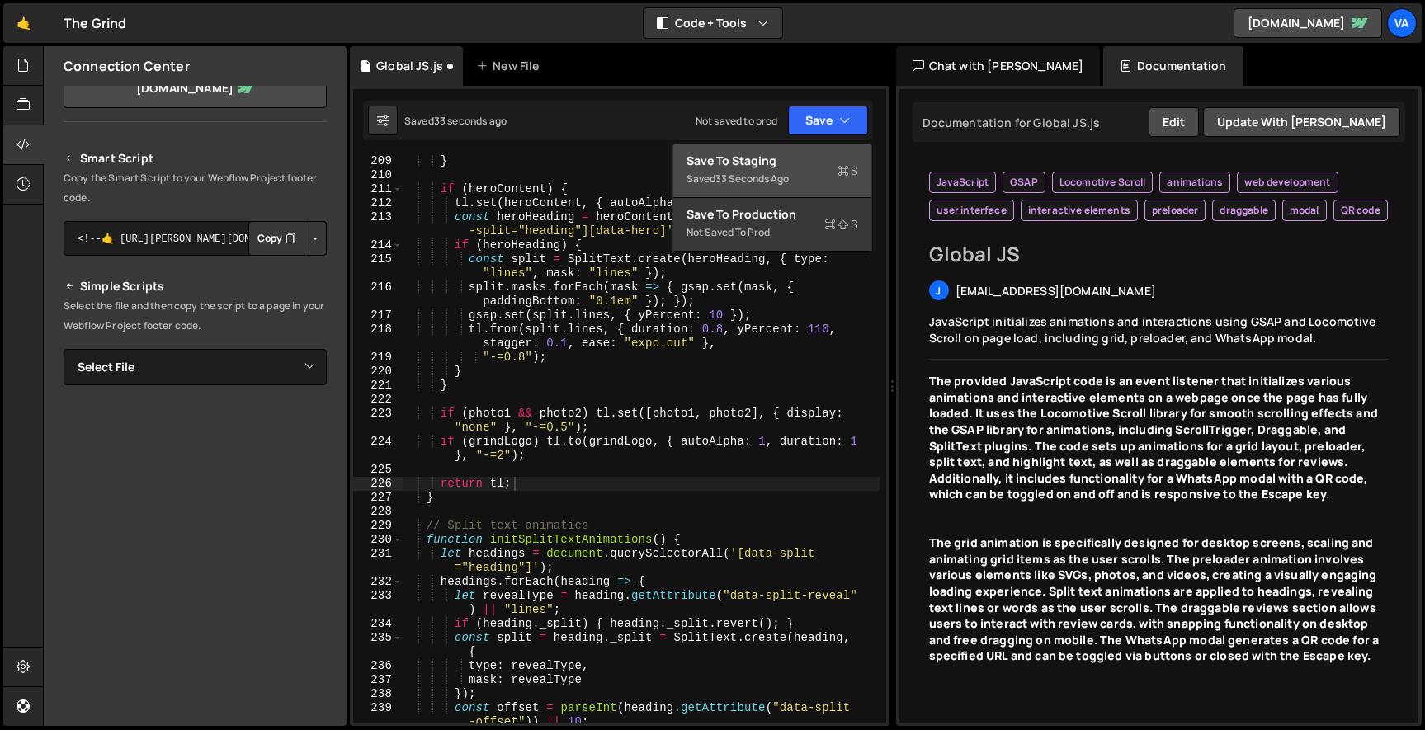
click at [799, 170] on div "Saved 33 seconds ago" at bounding box center [772, 179] width 172 height 20
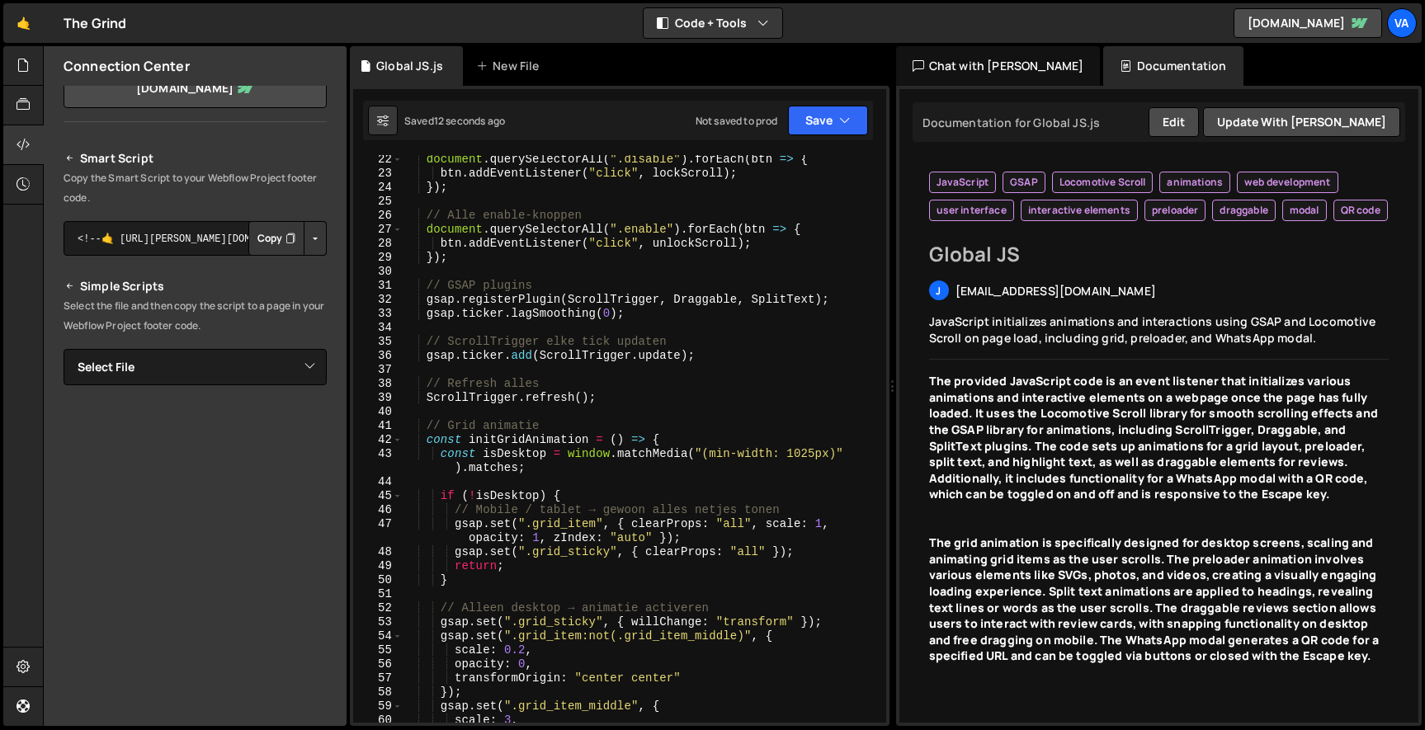
scroll to position [0, 0]
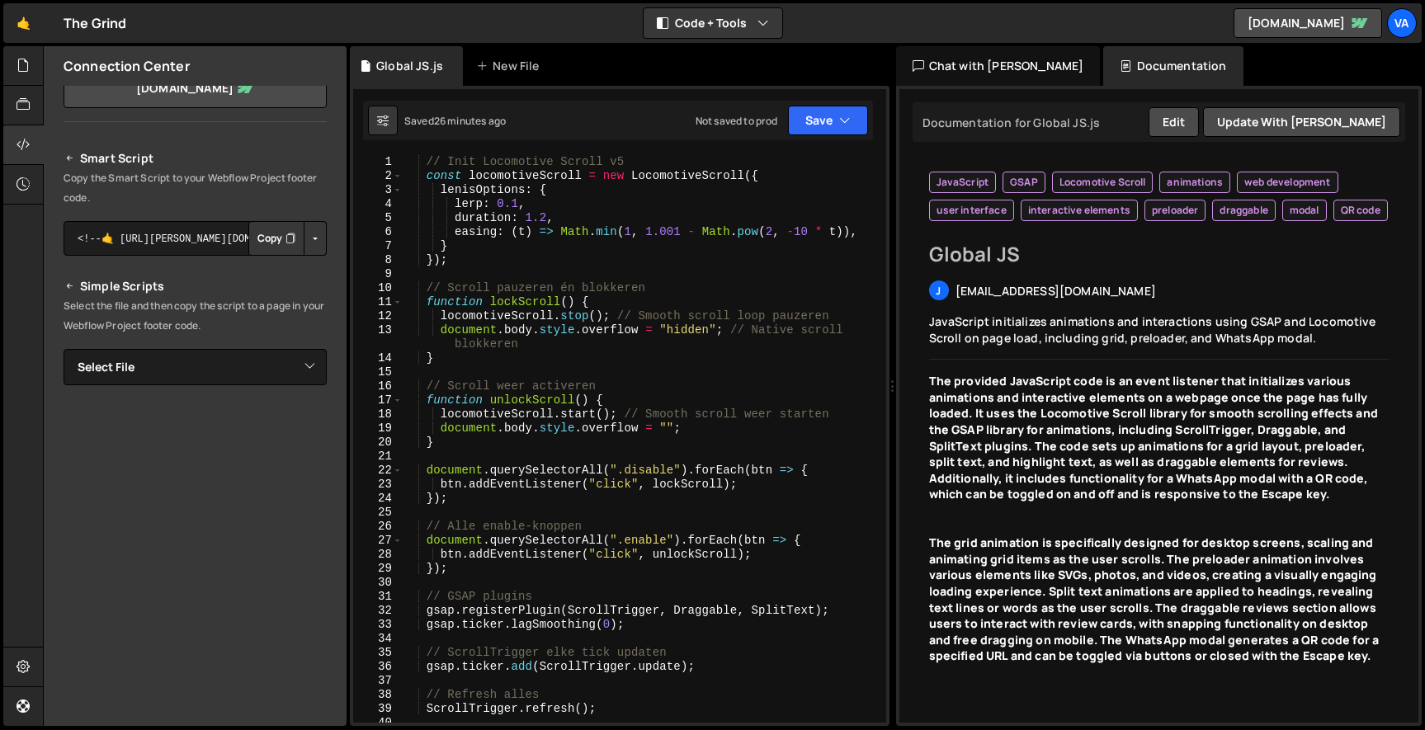
click at [596, 405] on div "// Init Locomotive Scroll v5 const locomotiveScroll = new LocomotiveScroll ({ l…" at bounding box center [641, 453] width 478 height 596
type textarea "ScrollTrigger.refresh();"
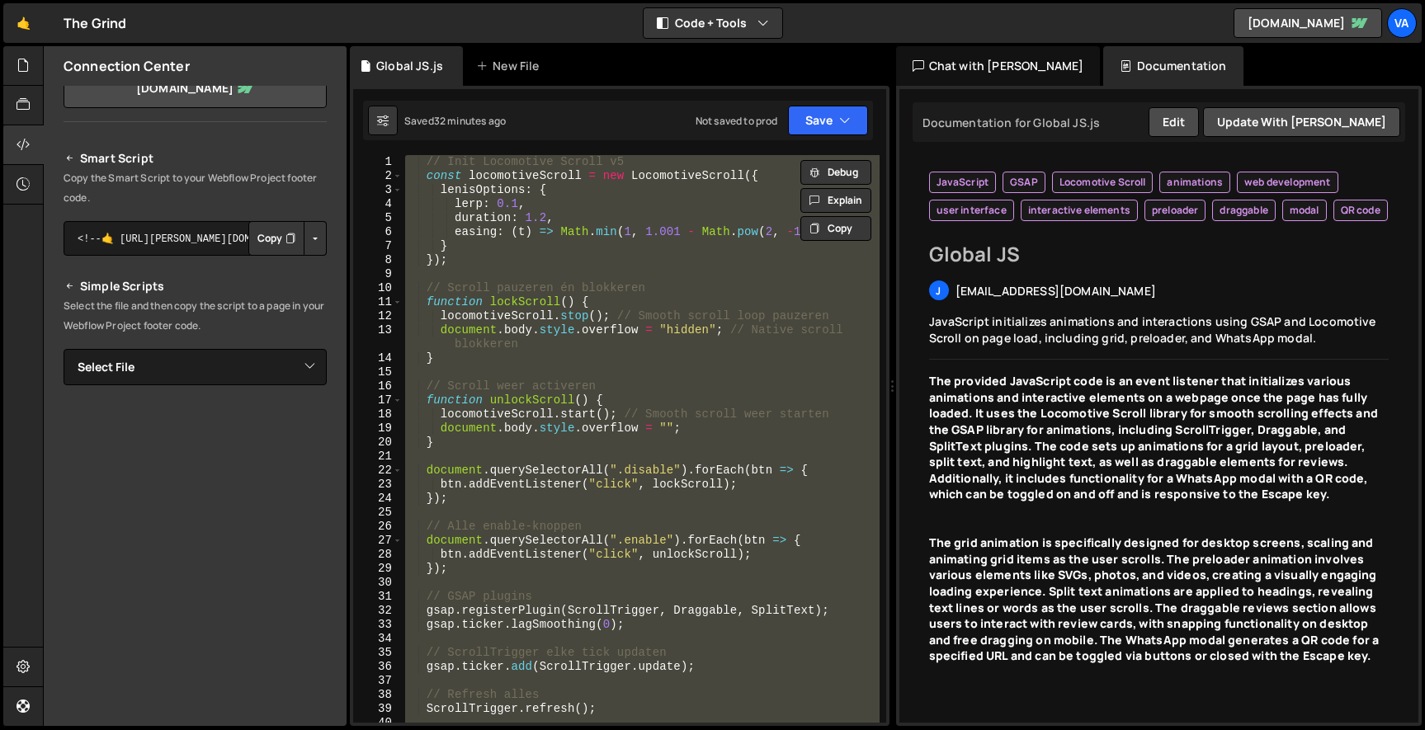
click at [579, 279] on div "// Init Locomotive Scroll v5 const locomotiveScroll = new LocomotiveScroll ({ l…" at bounding box center [640, 439] width 477 height 568
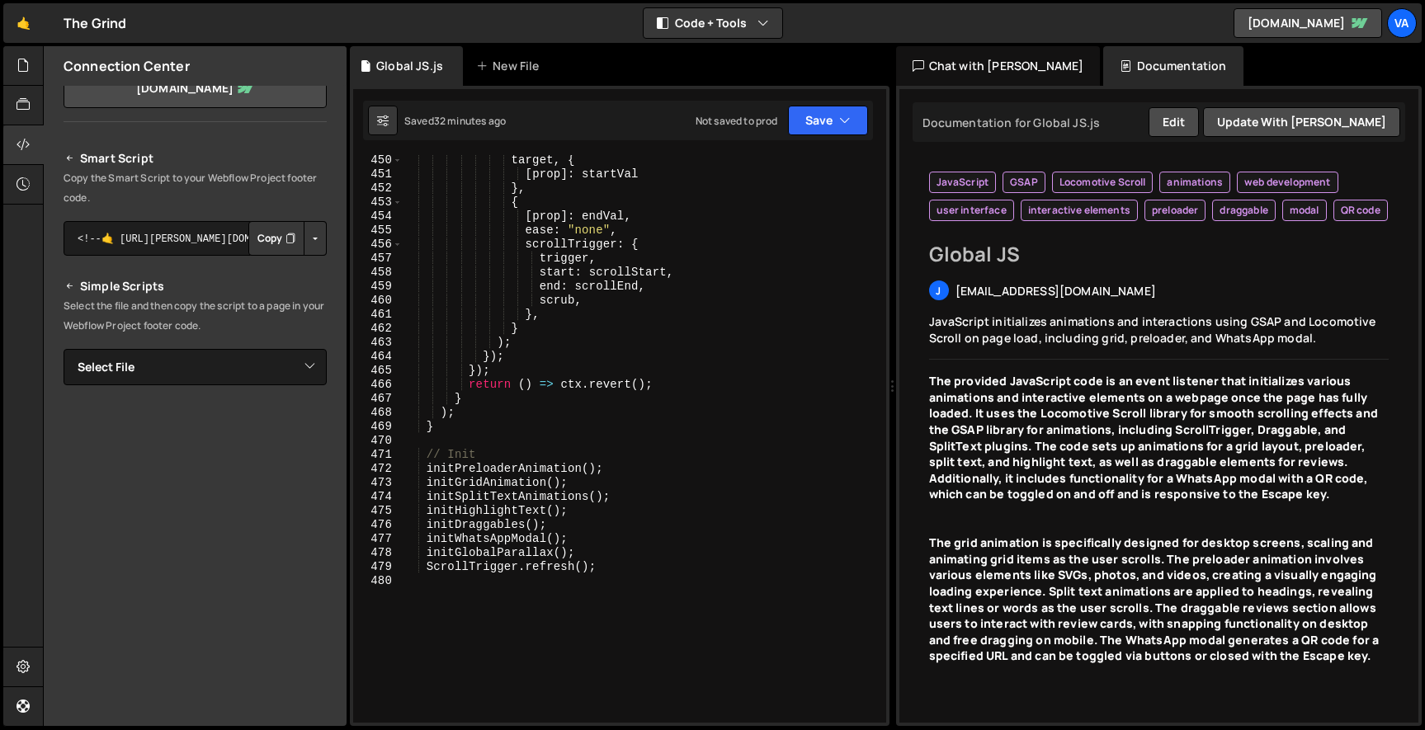
scroll to position [7492, 0]
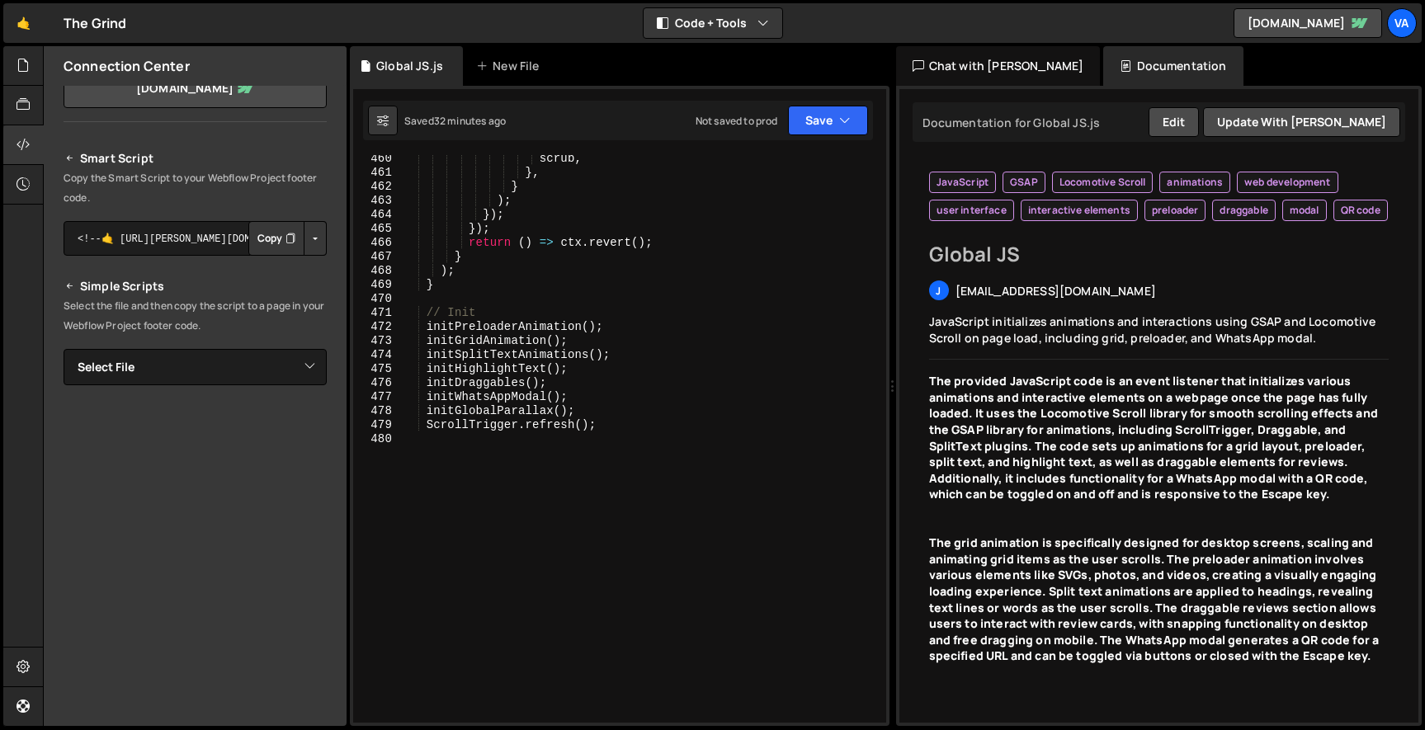
click at [508, 445] on div "scrub , } , } ) ; }) ; }) ; return ( ) => ctx . revert ( ) ; } ) ; } // Init in…" at bounding box center [641, 450] width 478 height 596
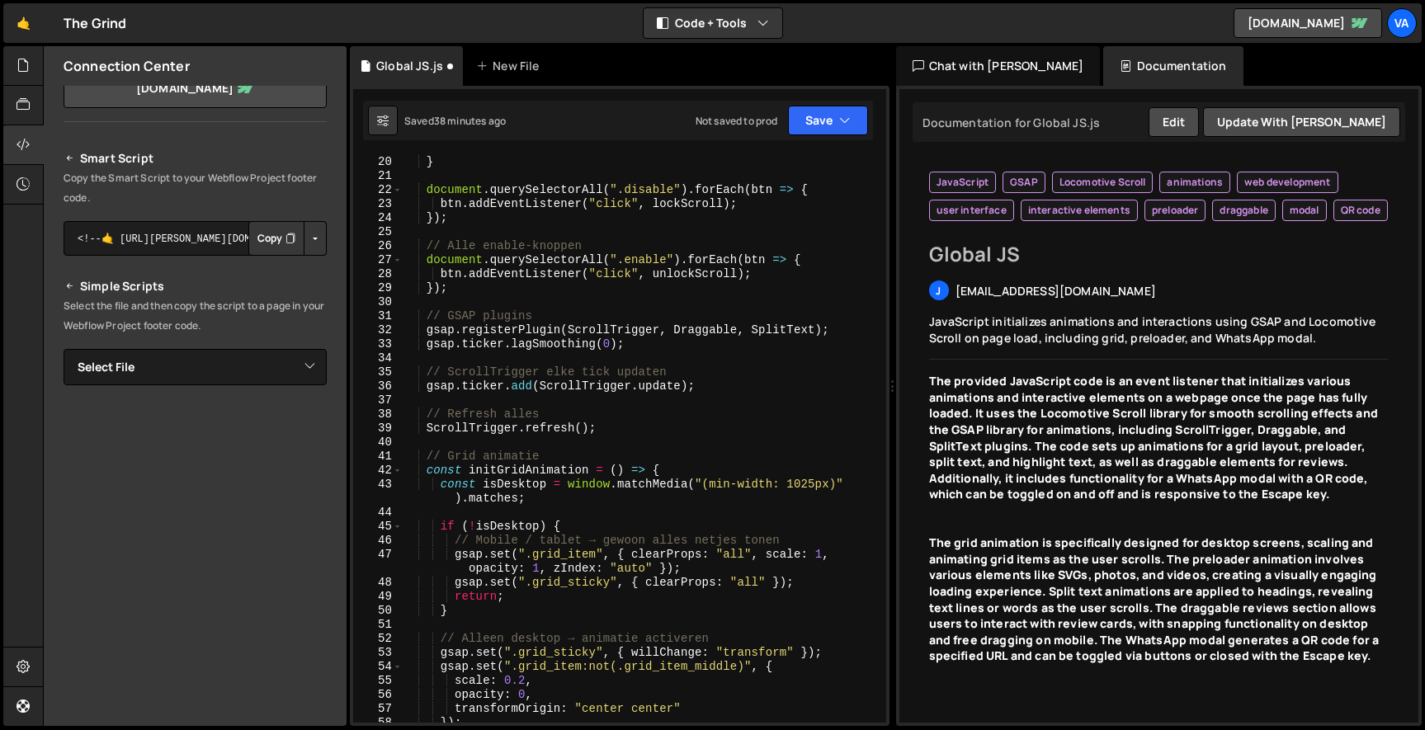
scroll to position [0, 0]
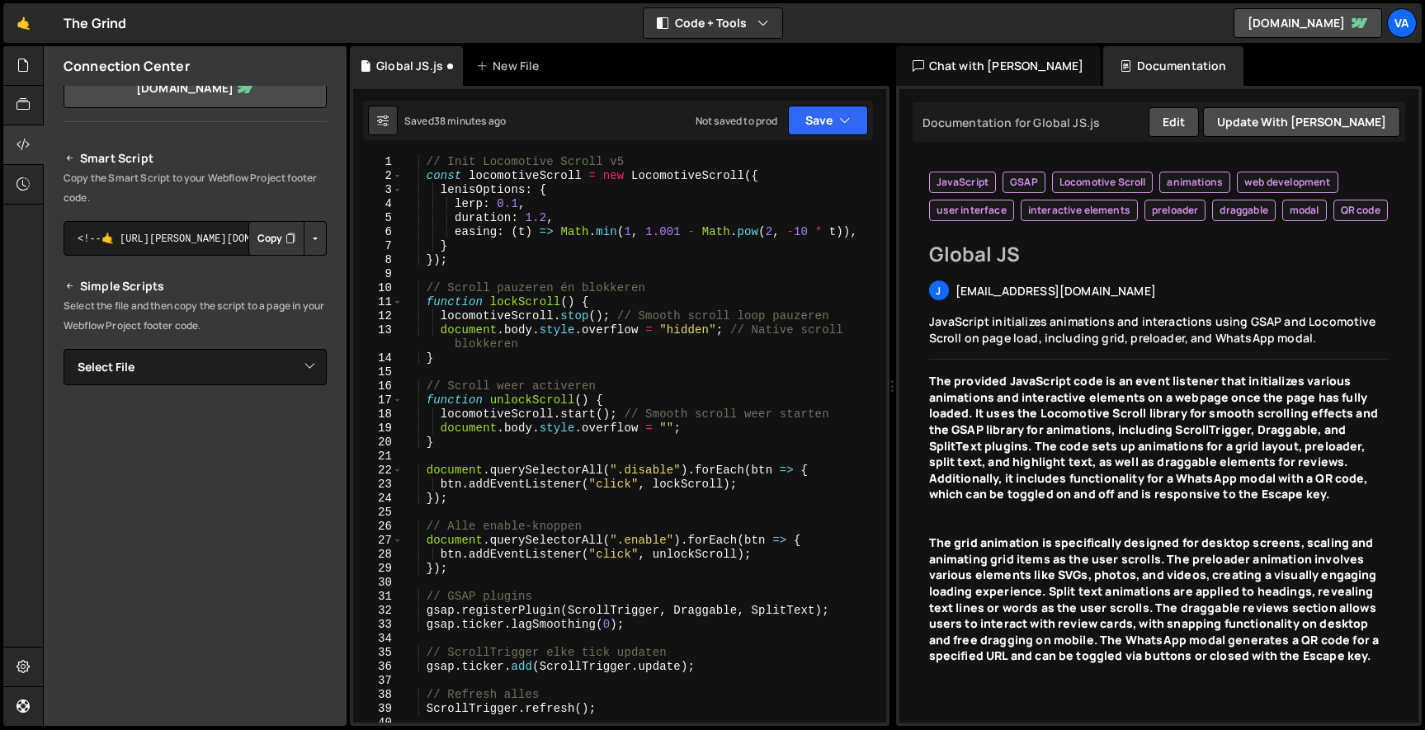
click at [271, 233] on button "Copy" at bounding box center [276, 238] width 56 height 35
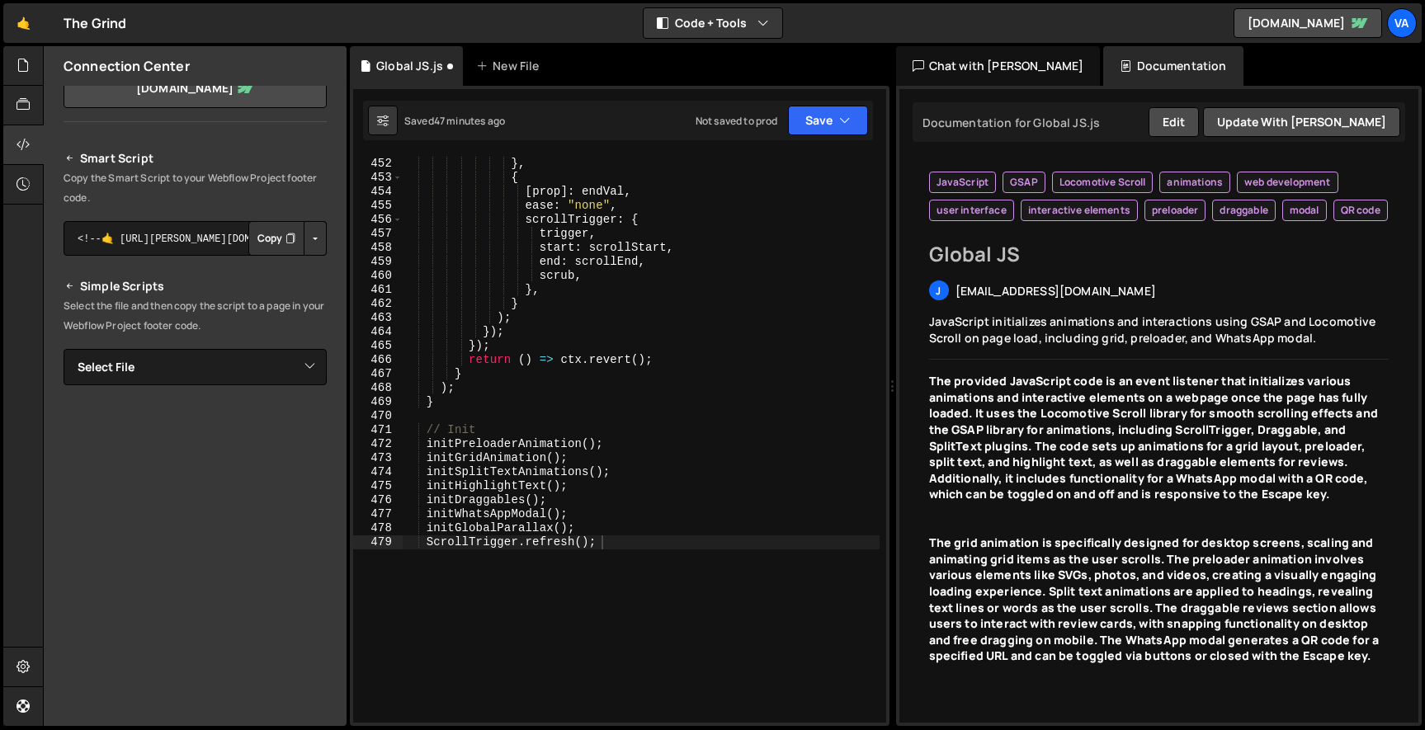
scroll to position [7343, 0]
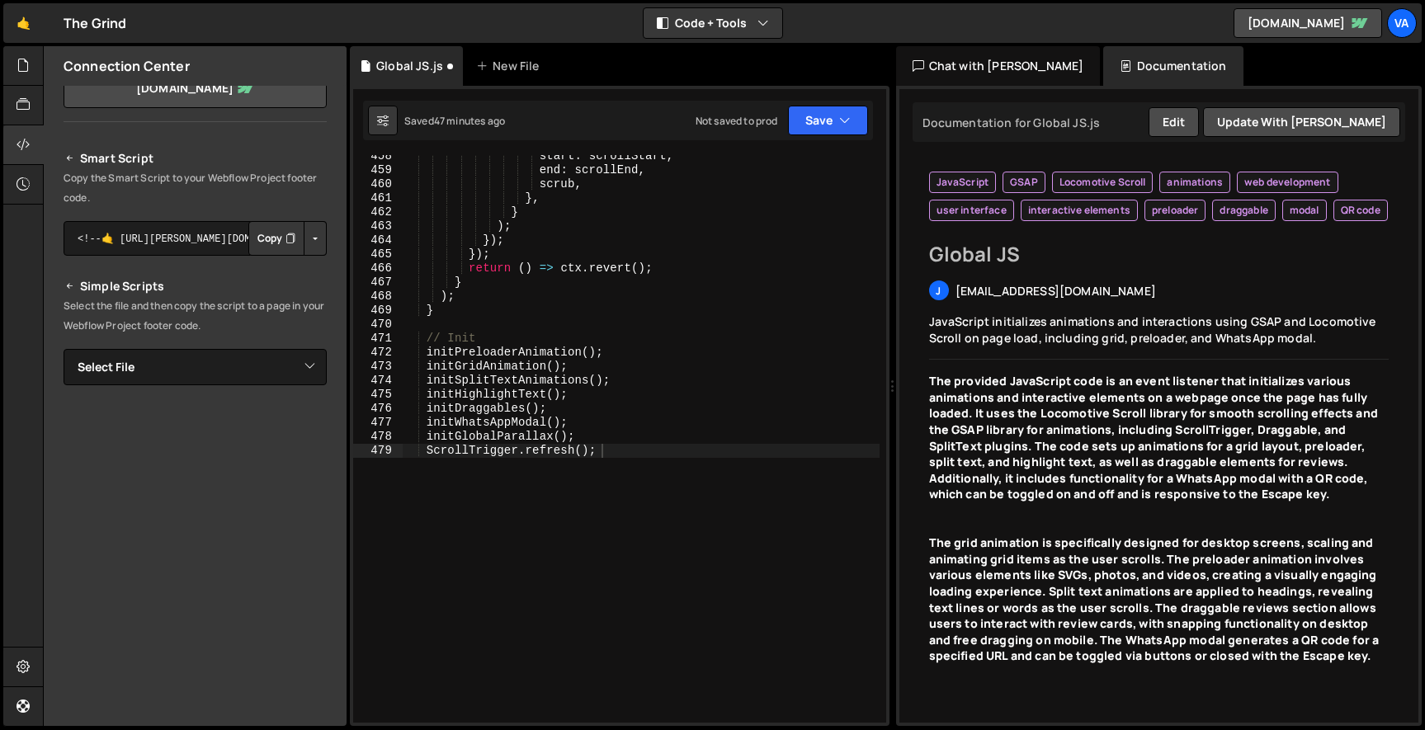
type textarea "}"
click at [459, 306] on div "start : scrollStart , end : scrollEnd , scrub , } , } ) ; }) ; }) ; return ( ) …" at bounding box center [641, 447] width 478 height 596
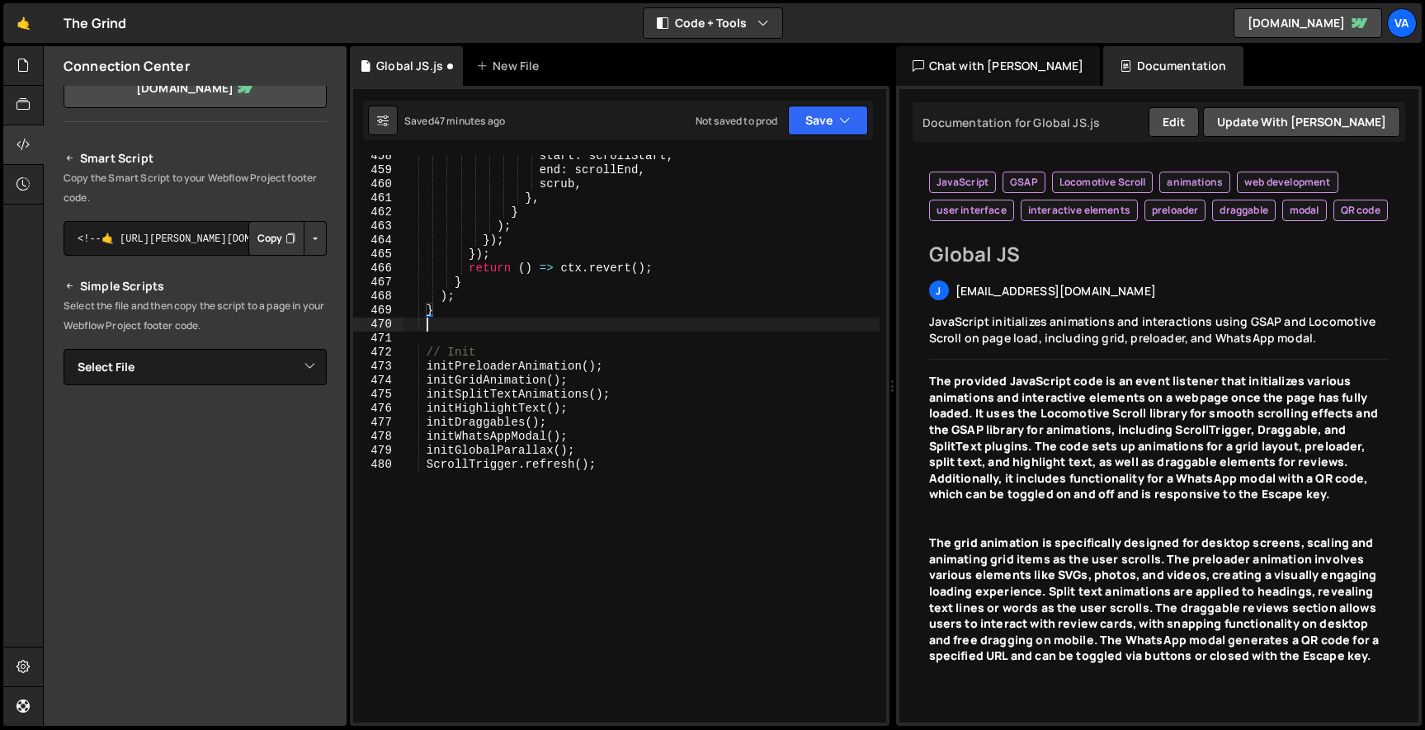
scroll to position [0, 1]
paste textarea "initMarqueeScrollDirection();"
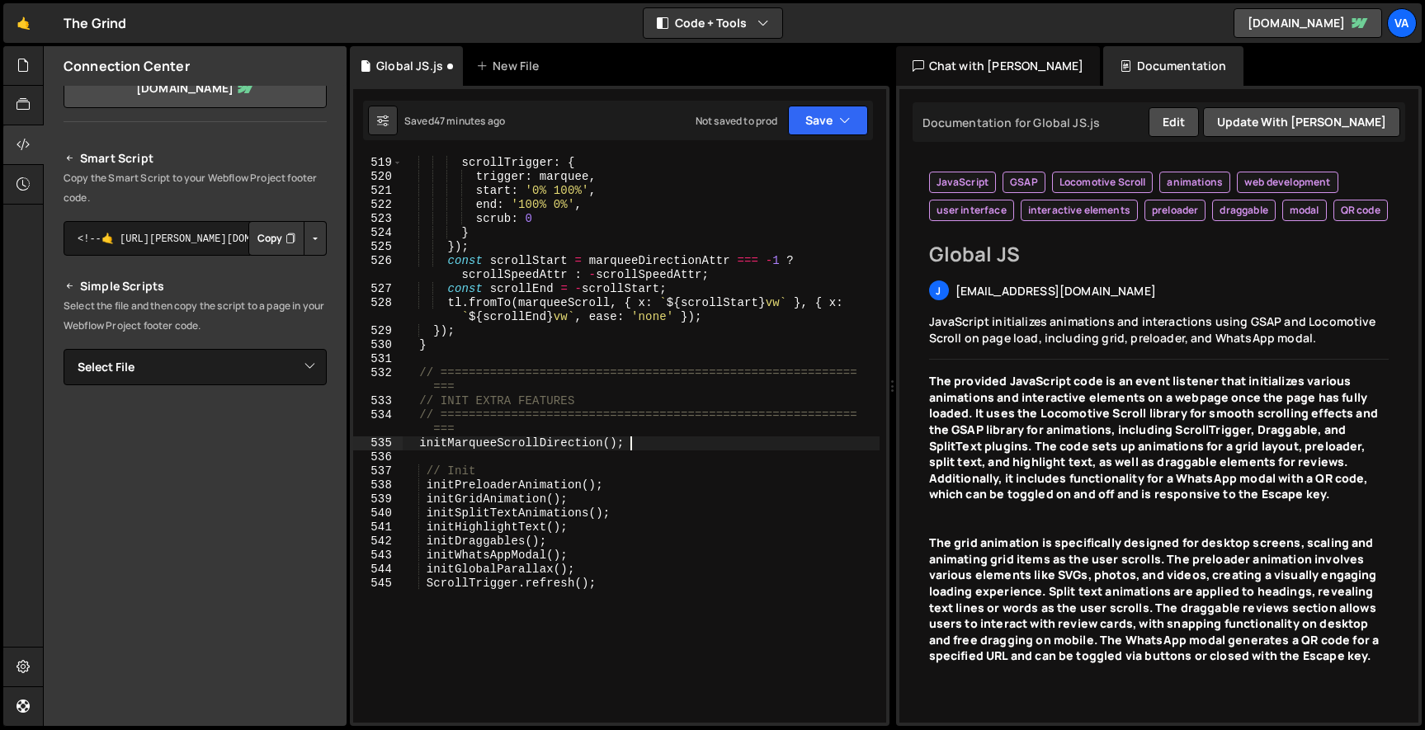
scroll to position [8548, 0]
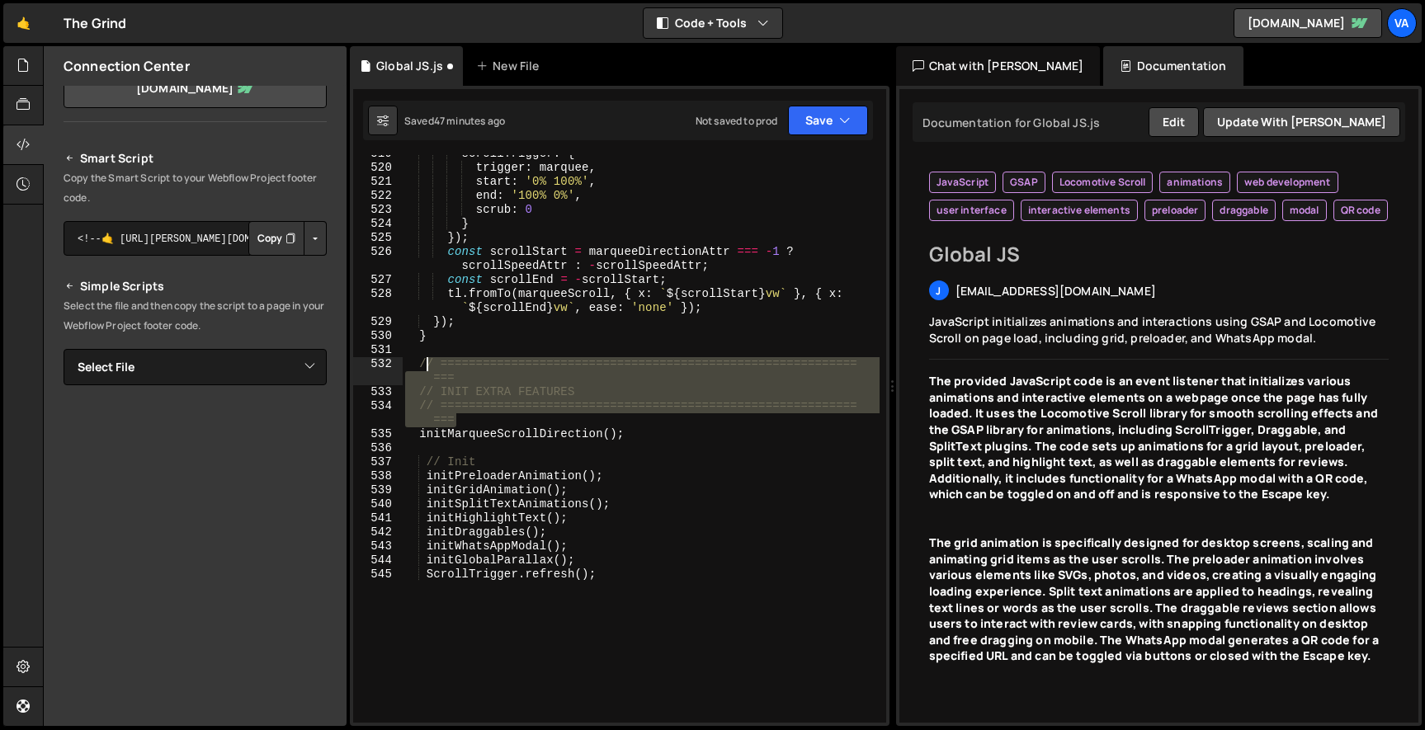
drag, startPoint x: 476, startPoint y: 418, endPoint x: 426, endPoint y: 369, distance: 70.6
click at [426, 369] on div "scrollTrigger : { trigger : marquee , start : '0% 100%' , end : '100% 0%' , scr…" at bounding box center [641, 445] width 478 height 596
type textarea "/"
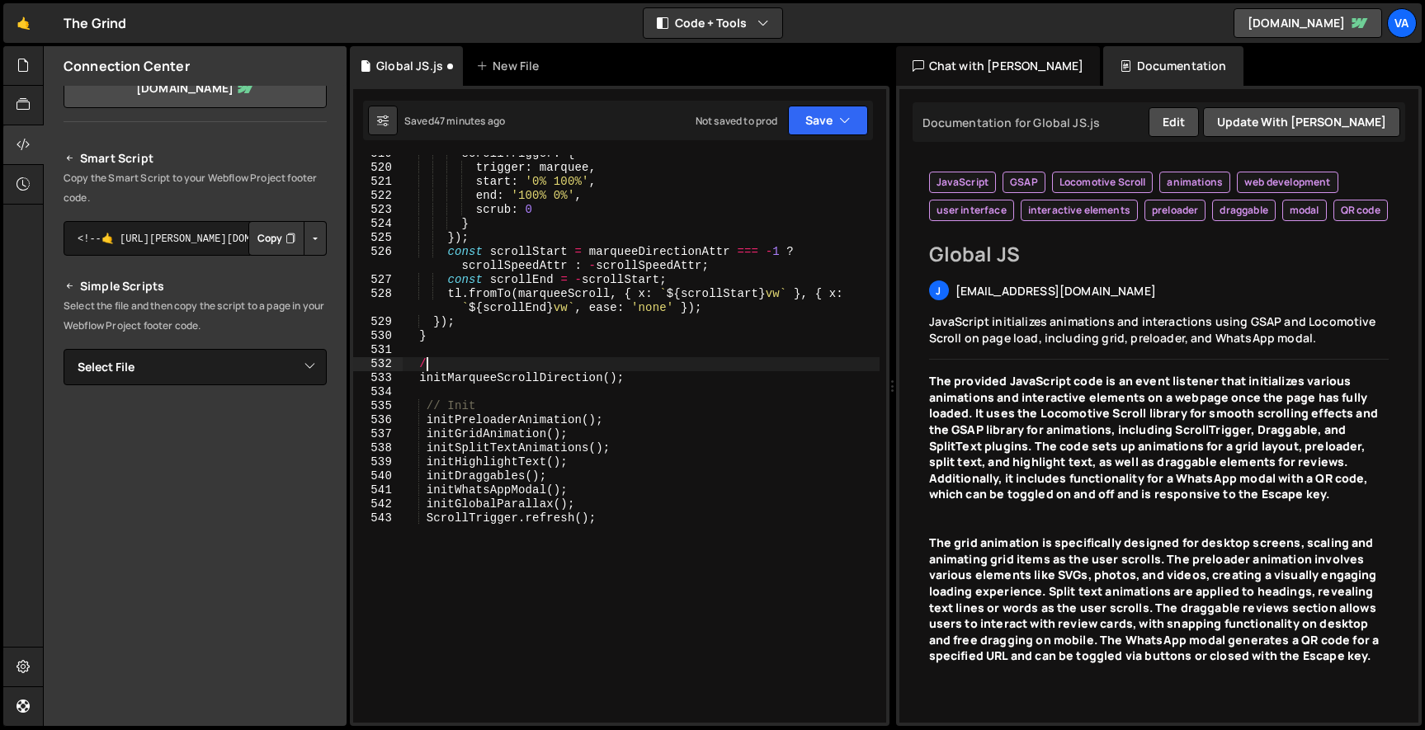
scroll to position [0, 0]
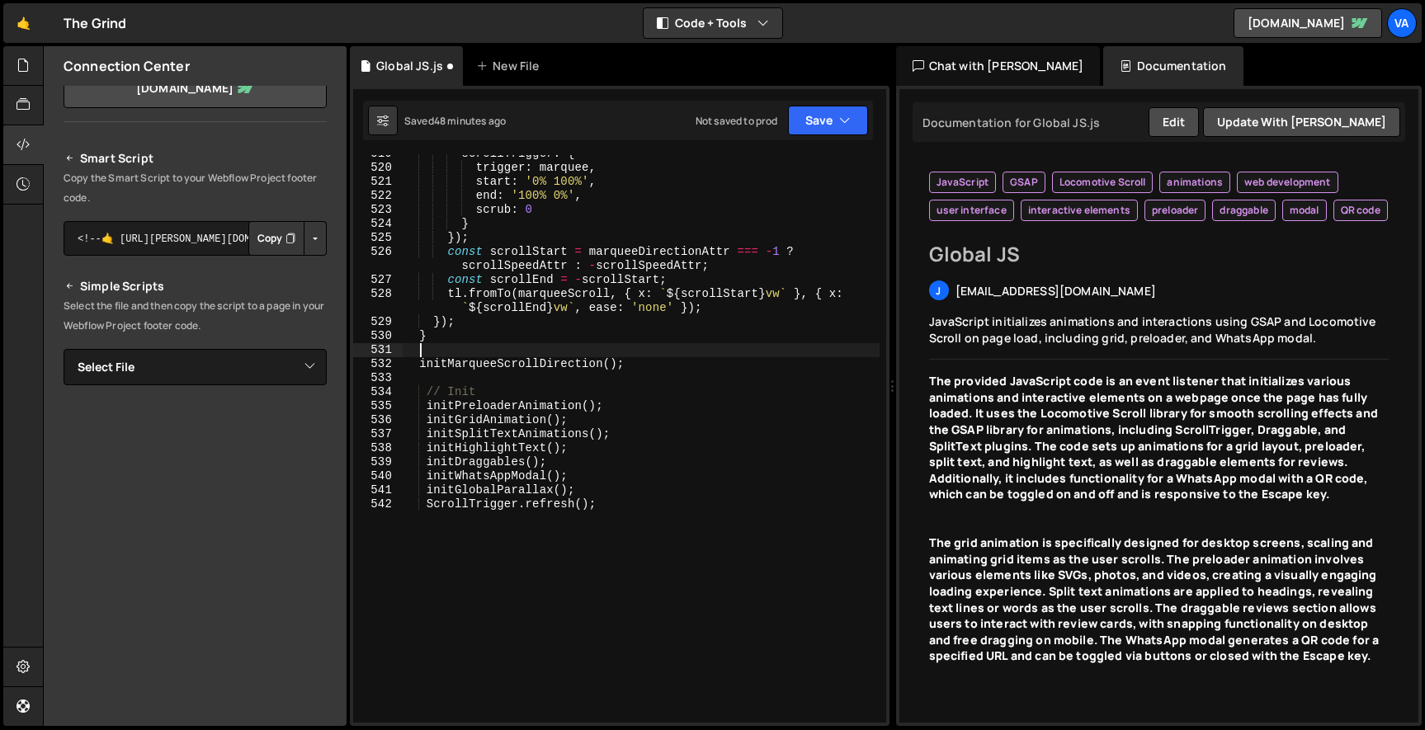
drag, startPoint x: 645, startPoint y: 356, endPoint x: 455, endPoint y: 355, distance: 189.7
click at [455, 355] on div "scrollTrigger : { trigger : marquee , start : '0% 100%' , end : '100% 0%' , scr…" at bounding box center [641, 445] width 478 height 596
drag, startPoint x: 414, startPoint y: 362, endPoint x: 689, endPoint y: 361, distance: 274.7
click at [689, 361] on div "scrollTrigger : { trigger : marquee , start : '0% 100%' , end : '100% 0%' , scr…" at bounding box center [641, 445] width 478 height 596
type textarea "initMarqueeScrollDirection();"
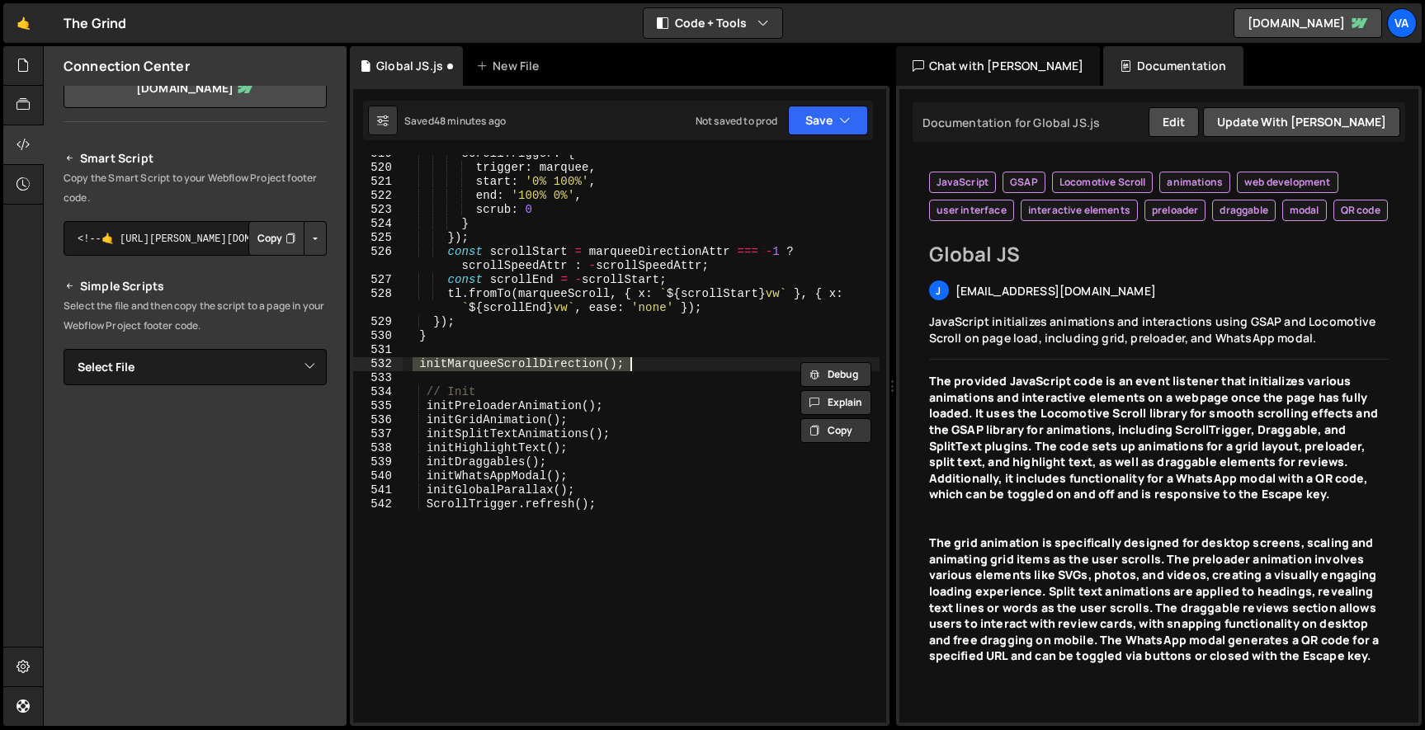
type textarea "initMarqueeScrollDirection();"
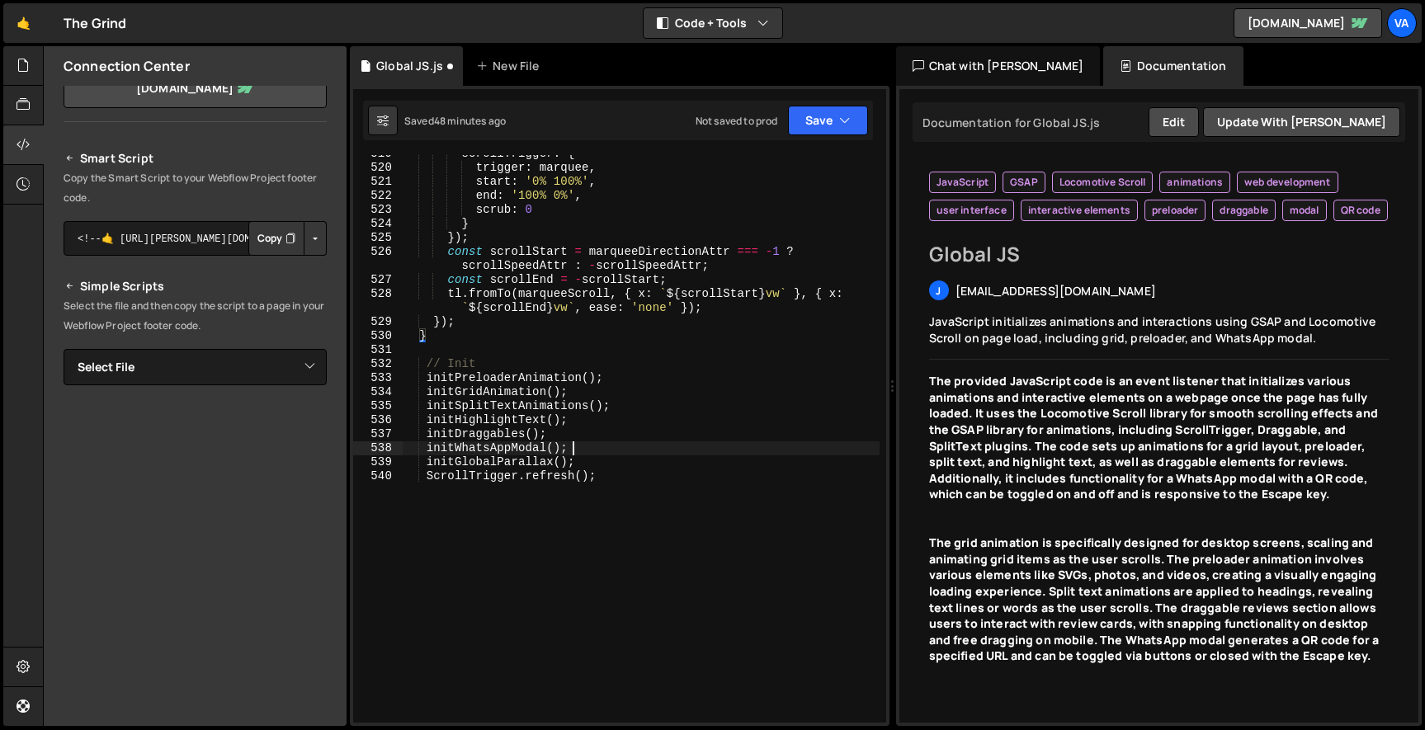
click at [635, 453] on div "scrollTrigger : { trigger : marquee , start : '0% 100%' , end : '100% 0%' , scr…" at bounding box center [641, 445] width 478 height 596
click at [627, 465] on div "scrollTrigger : { trigger : marquee , start : '0% 100%' , end : '100% 0%' , scr…" at bounding box center [641, 445] width 478 height 596
type textarea "initGlobalParallax();"
paste textarea "initMarqueeScrollDirection();"
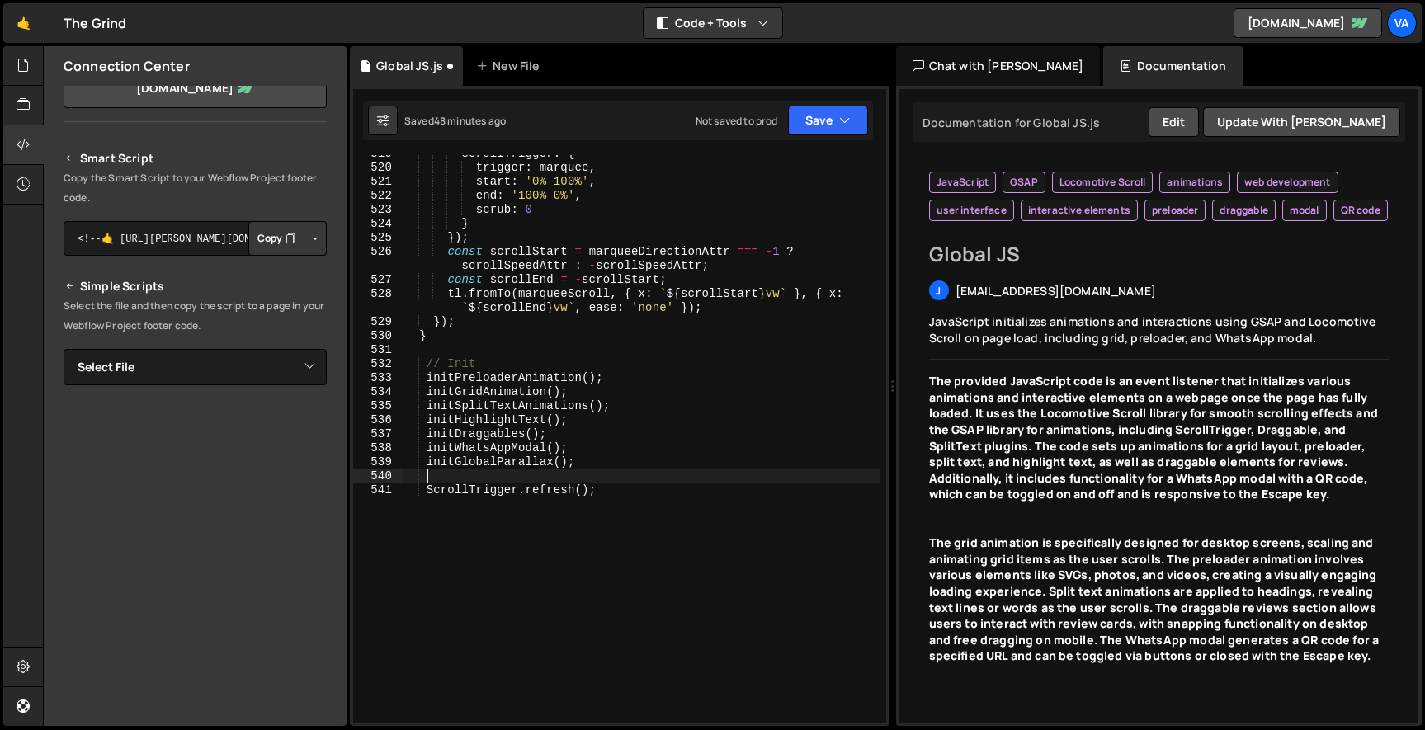
type textarea "initMarqueeScrollDirection();"
click at [814, 139] on div "Saved 48 minutes ago Not saved to prod Upgrade to Edit Save Save to Staging S S…" at bounding box center [618, 121] width 510 height 40
click at [814, 130] on button "Save" at bounding box center [828, 121] width 80 height 30
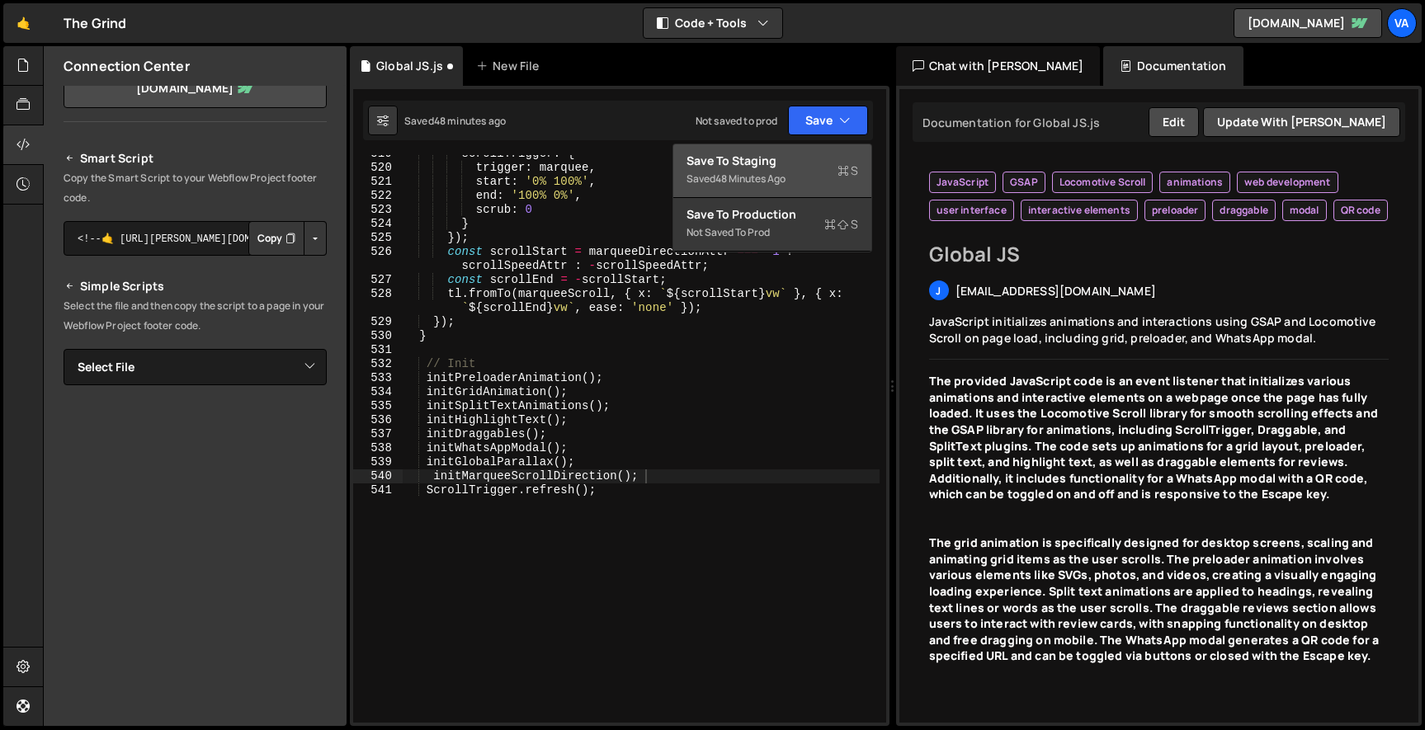
click at [784, 167] on div "Save to Staging S" at bounding box center [772, 161] width 172 height 16
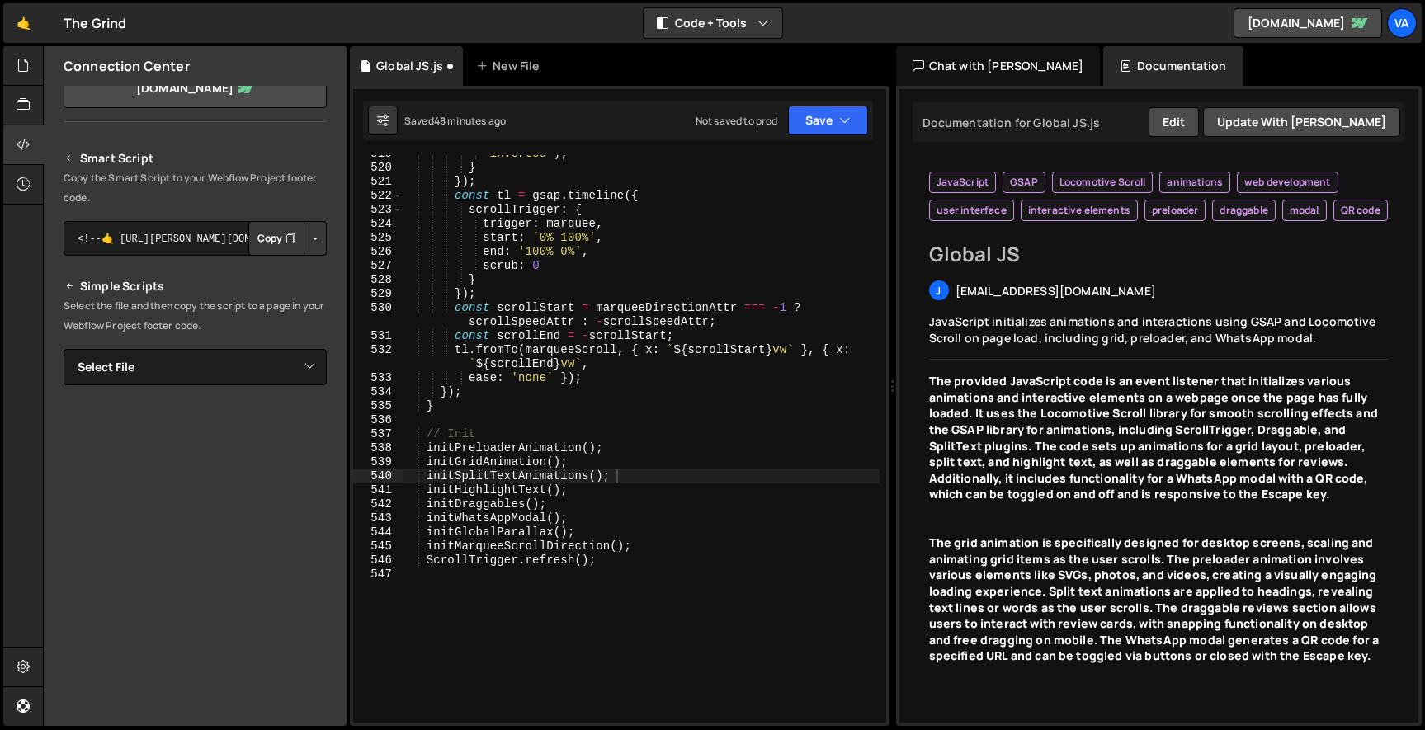
scroll to position [8534, 0]
click at [261, 234] on button "Copy" at bounding box center [276, 238] width 56 height 35
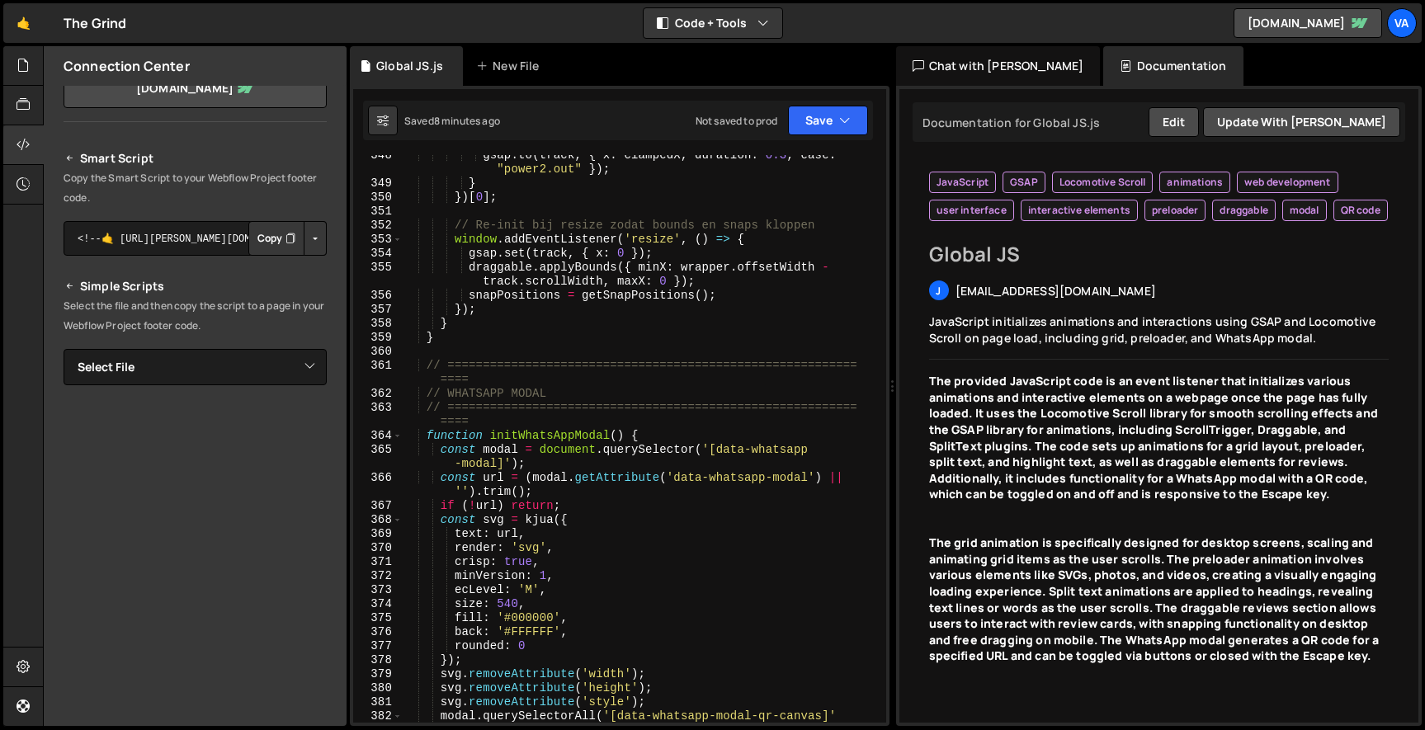
scroll to position [5405, 0]
